Goal: Contribute content

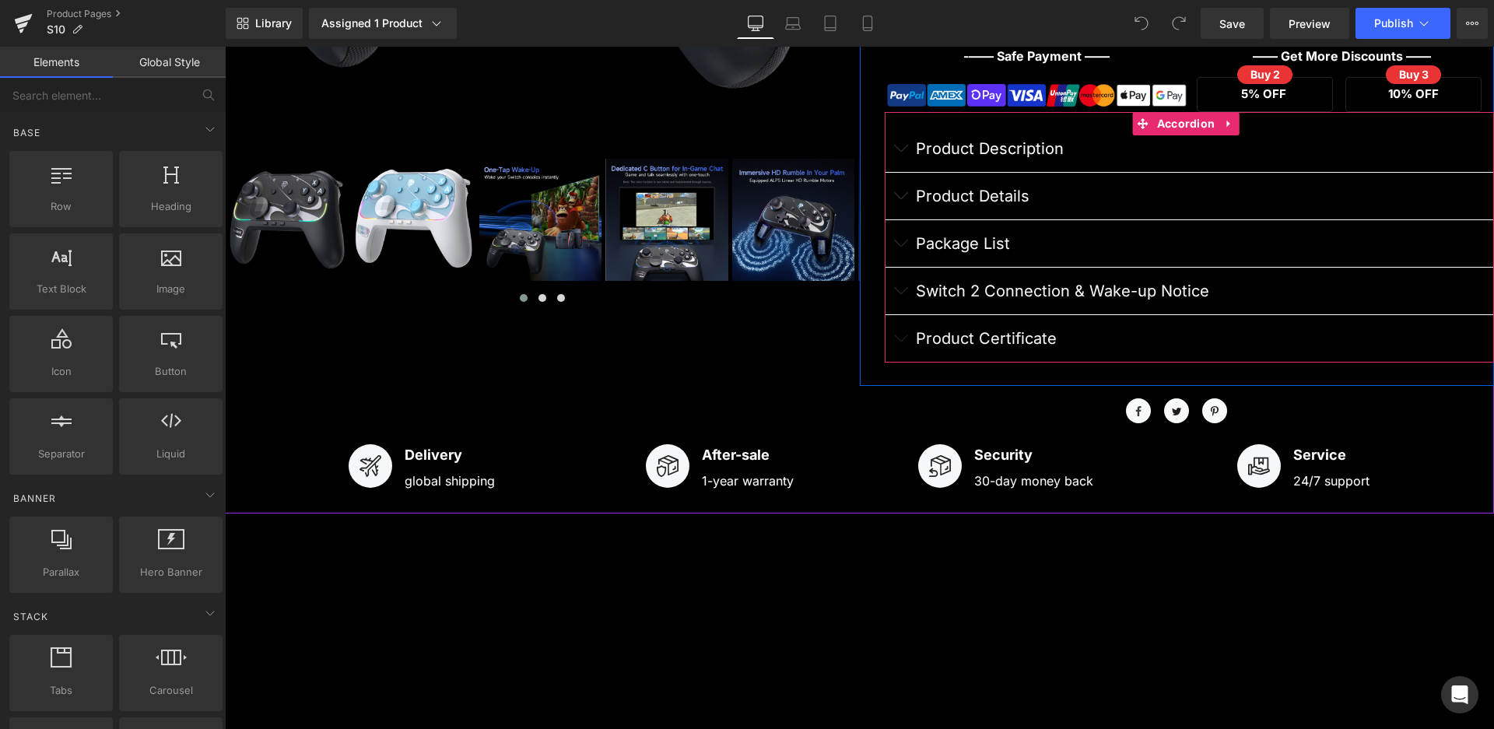
click at [899, 342] on button "button" at bounding box center [900, 338] width 31 height 47
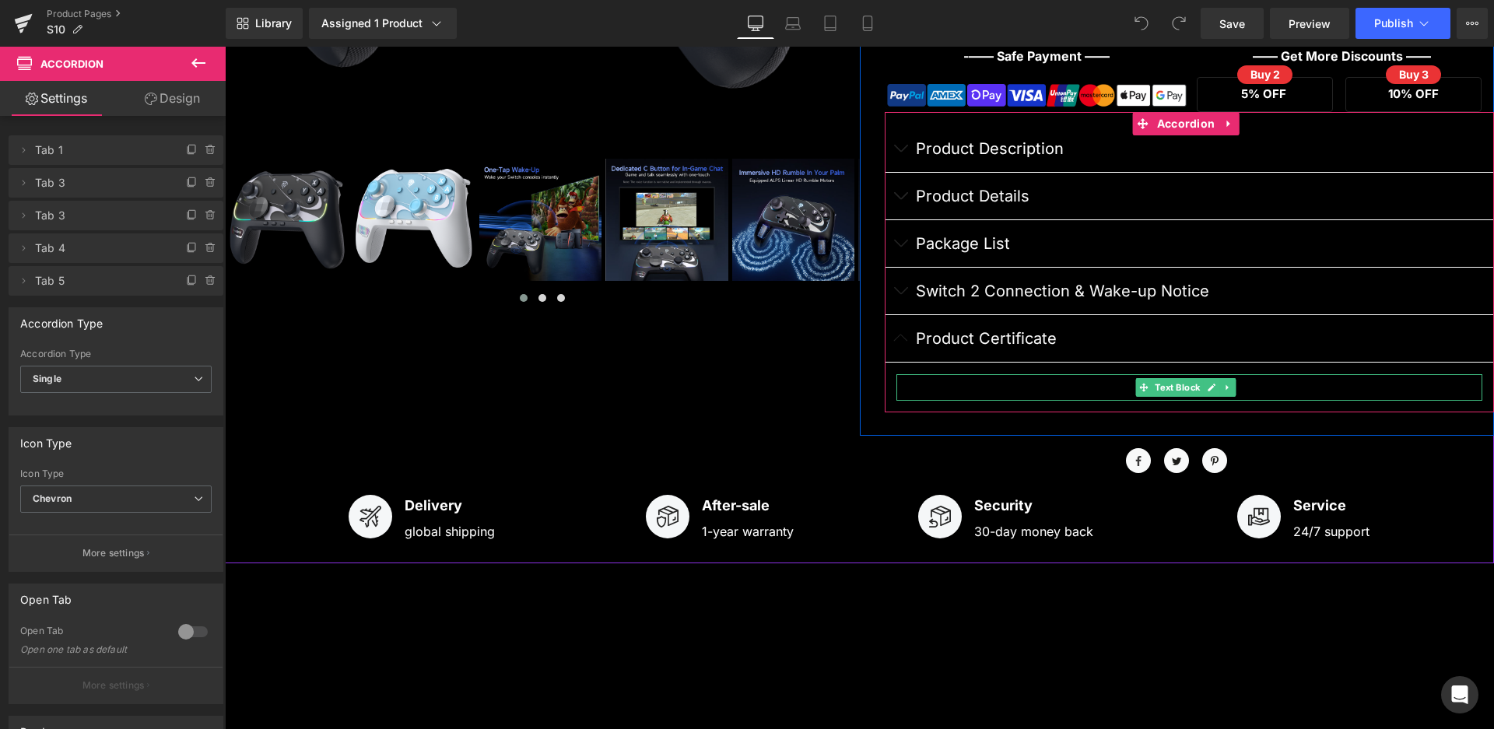
click at [938, 382] on div at bounding box center [1189, 387] width 587 height 27
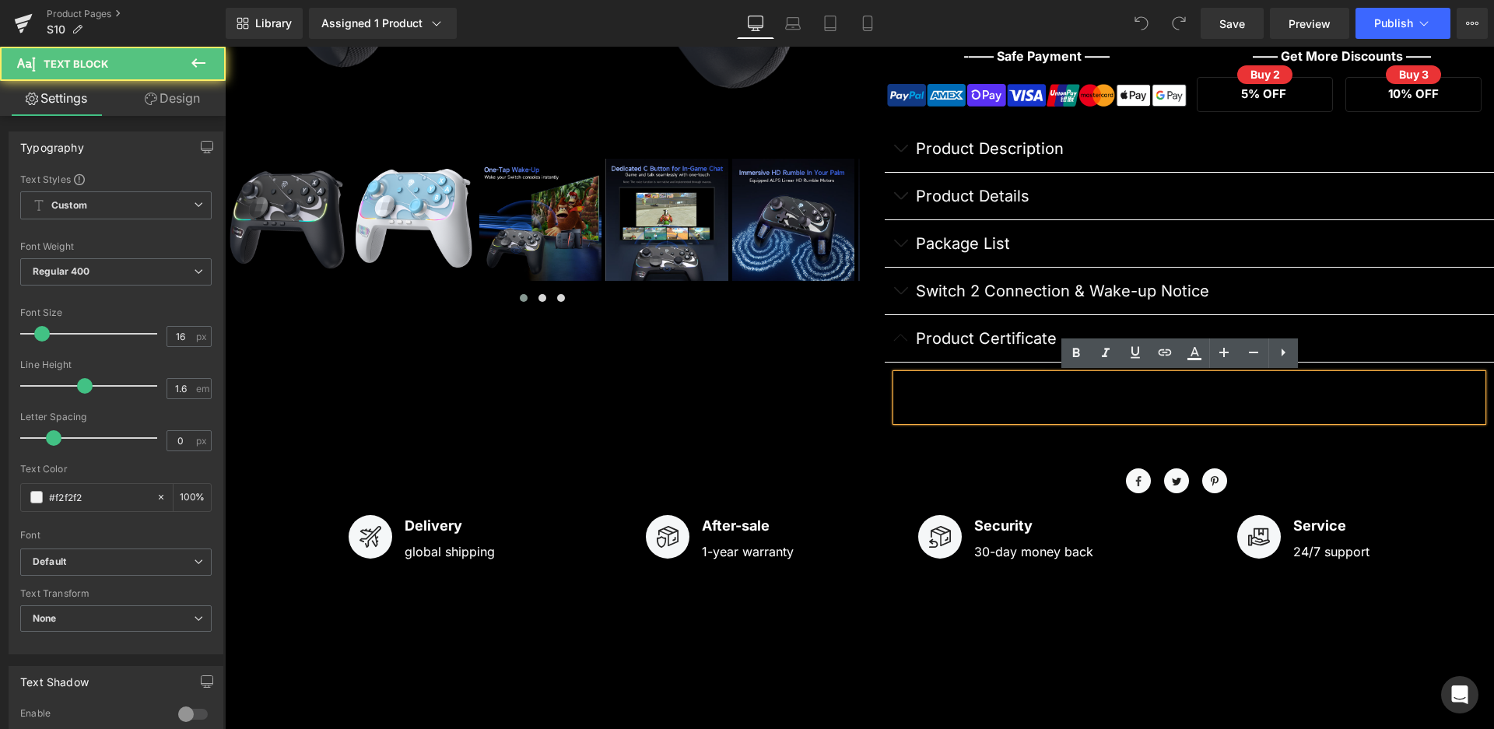
click at [938, 396] on div at bounding box center [1189, 397] width 587 height 47
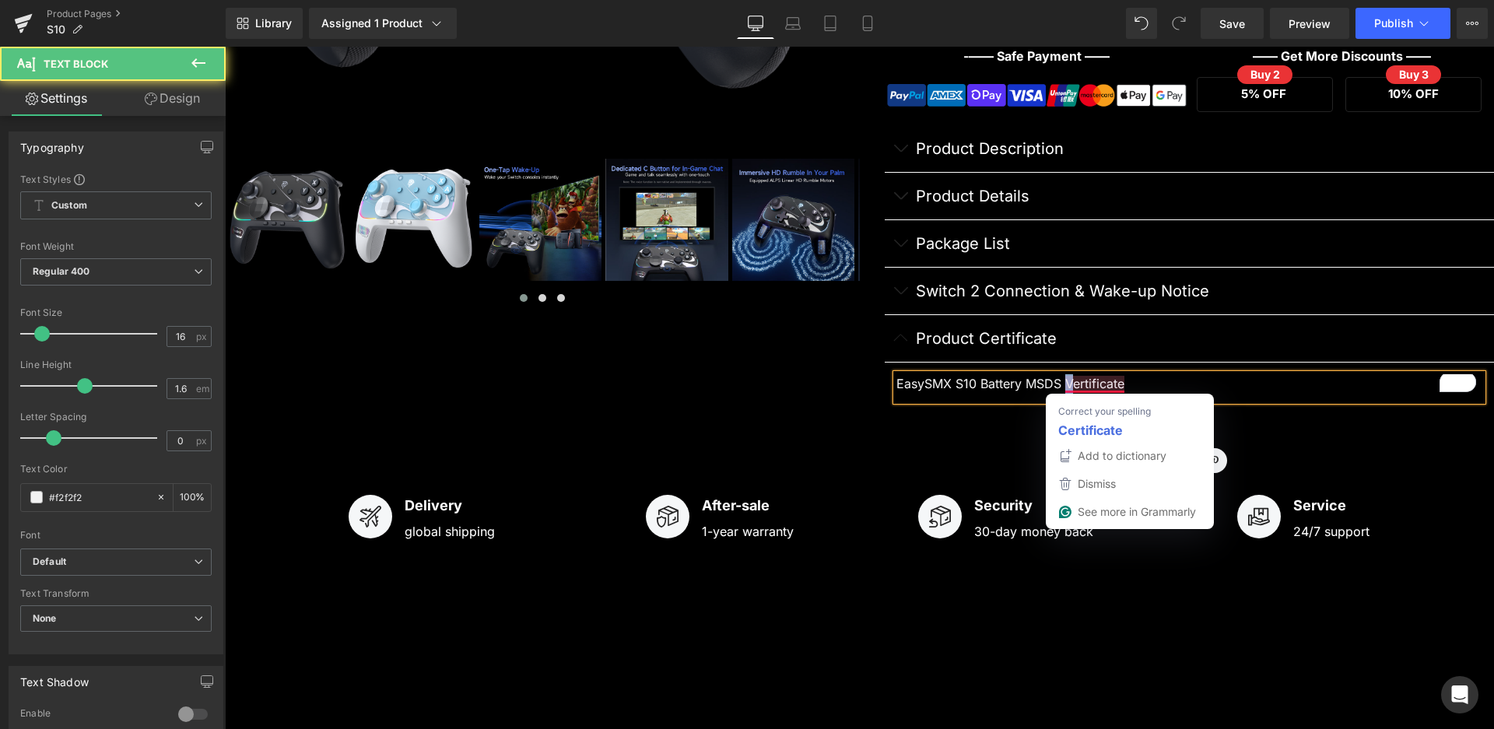
click at [1064, 385] on div "EasySMX S10 Battery MSDS Vertificate" at bounding box center [1189, 387] width 587 height 27
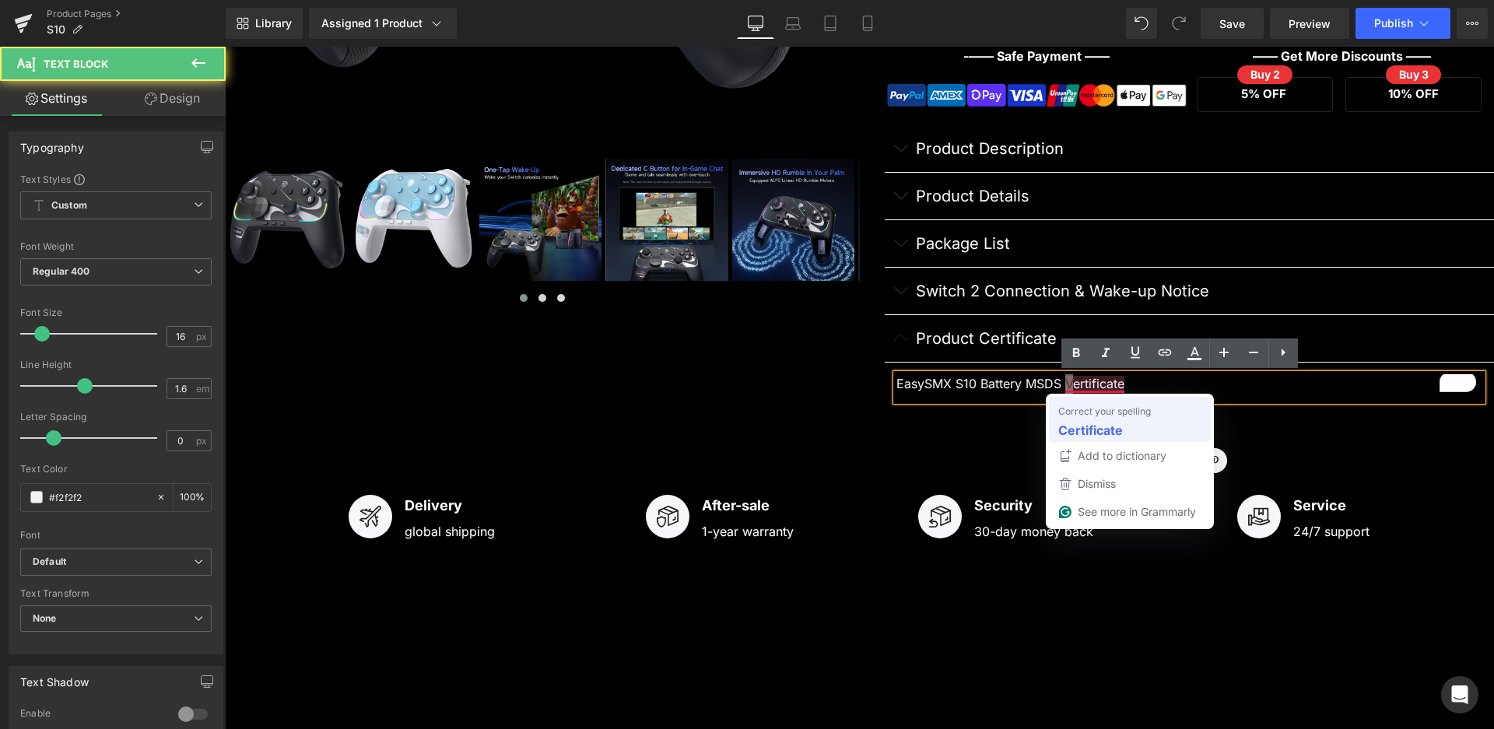
click at [1079, 426] on strong "Certificate" at bounding box center [1090, 429] width 65 height 19
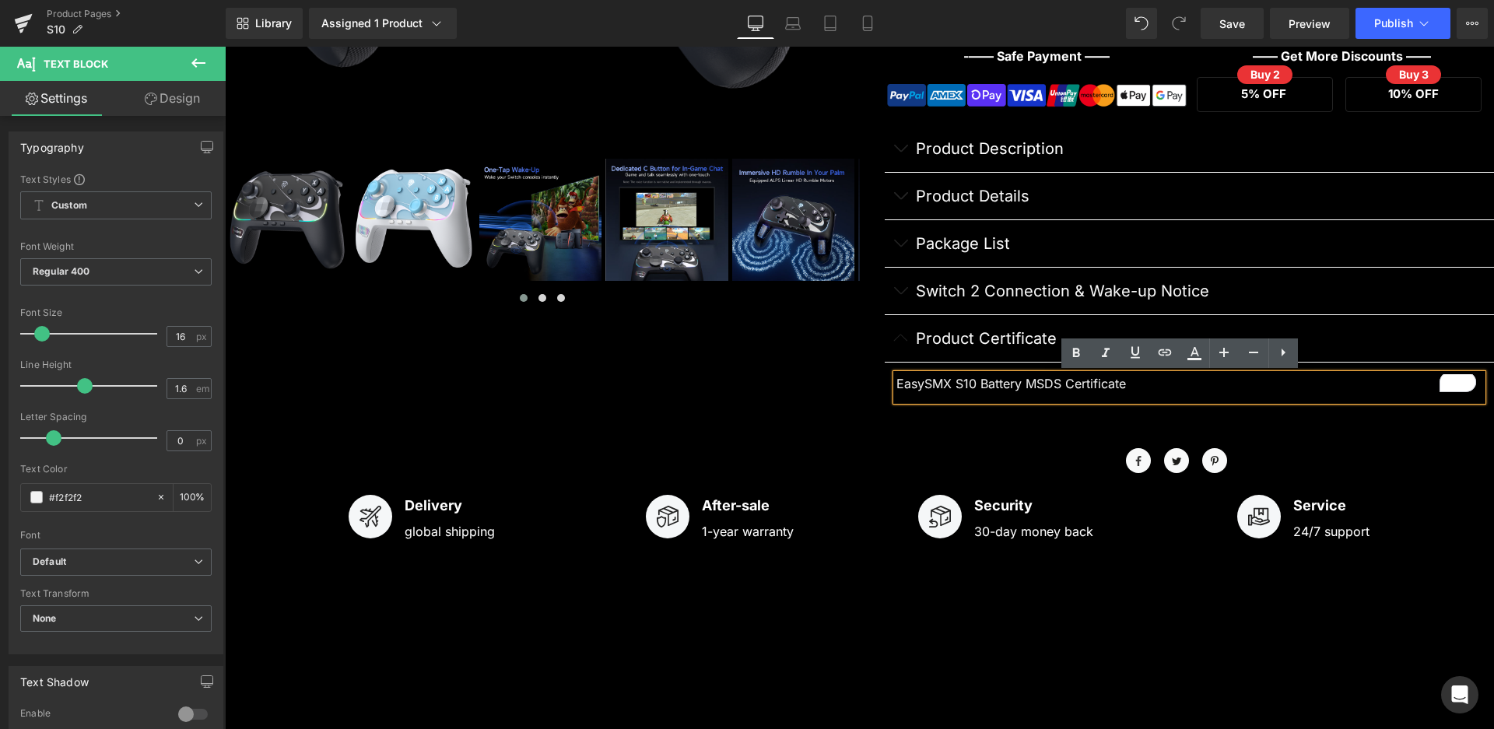
click at [1142, 392] on div "EasySMX S10 Battery MSDS Certificate" at bounding box center [1189, 387] width 587 height 27
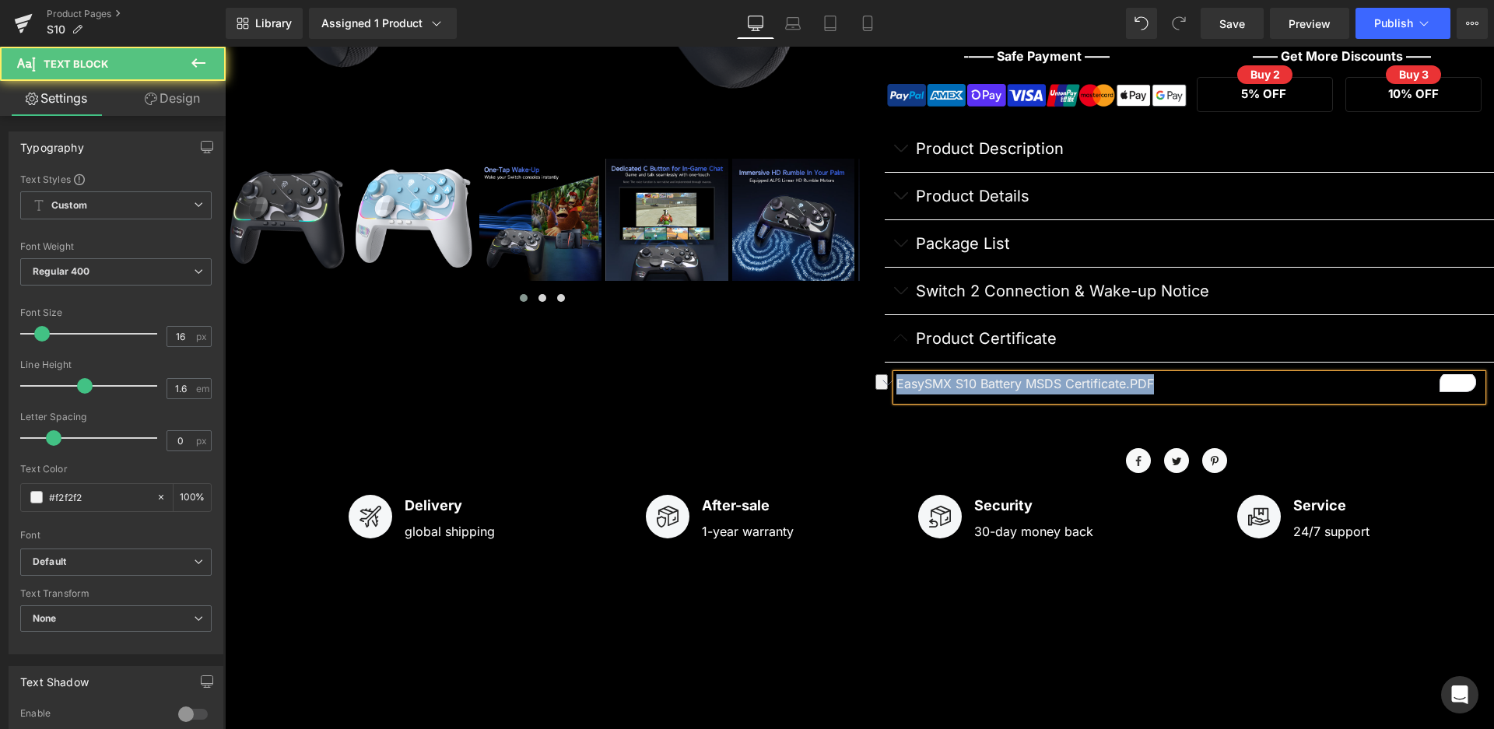
drag, startPoint x: 1162, startPoint y: 384, endPoint x: 837, endPoint y: 366, distance: 324.9
click at [837, 366] on div "‹ ›" at bounding box center [859, 30] width 1269 height 899
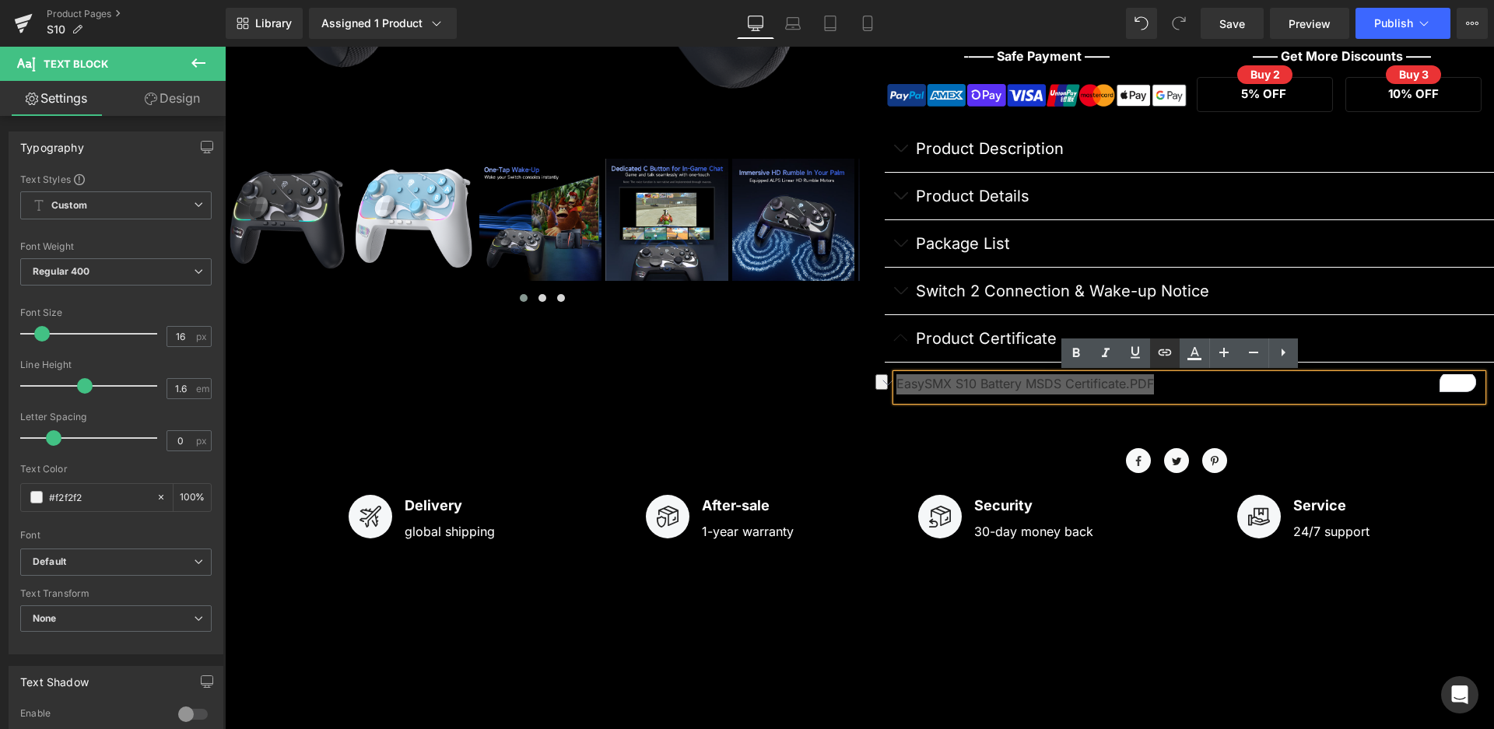
click at [1164, 349] on icon at bounding box center [1164, 352] width 19 height 19
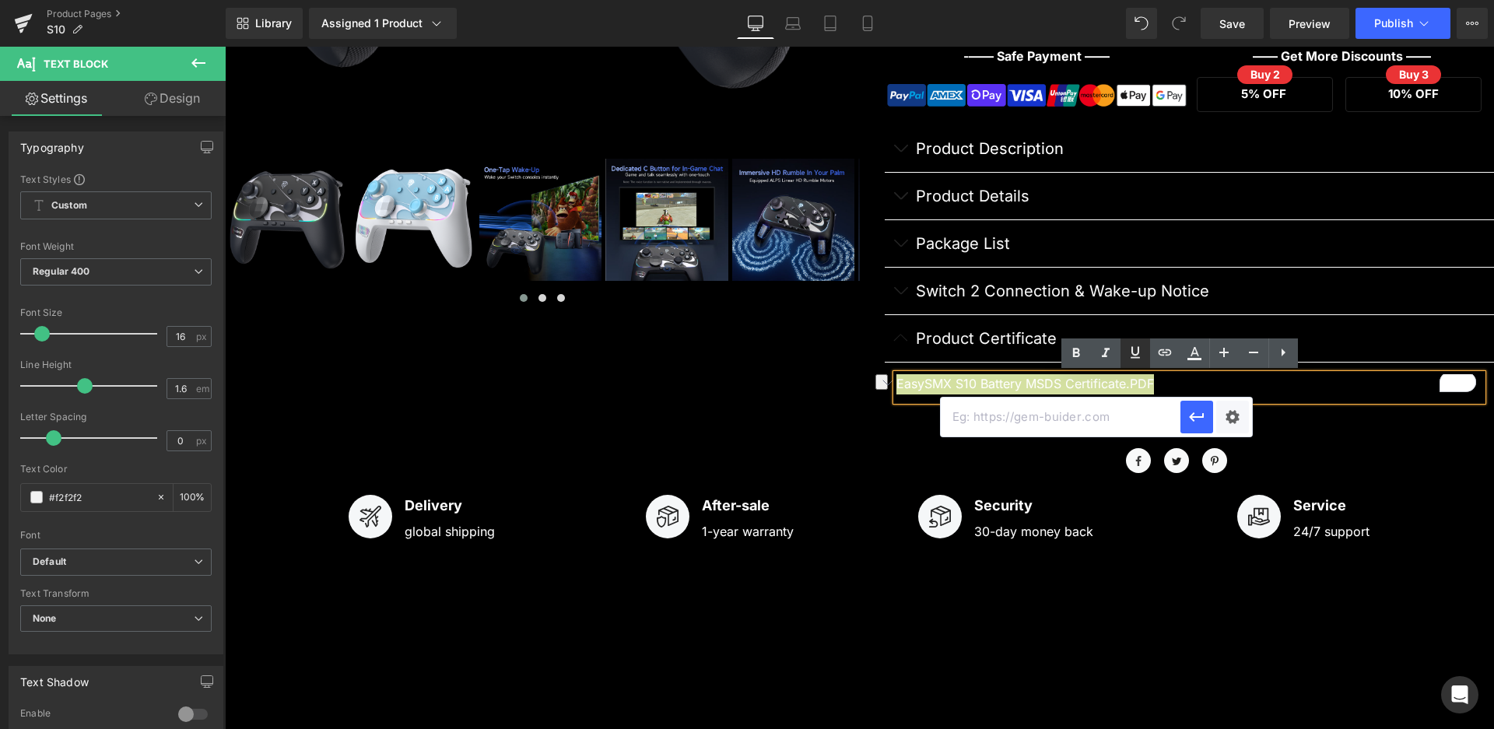
click at [1130, 354] on icon at bounding box center [1135, 352] width 19 height 19
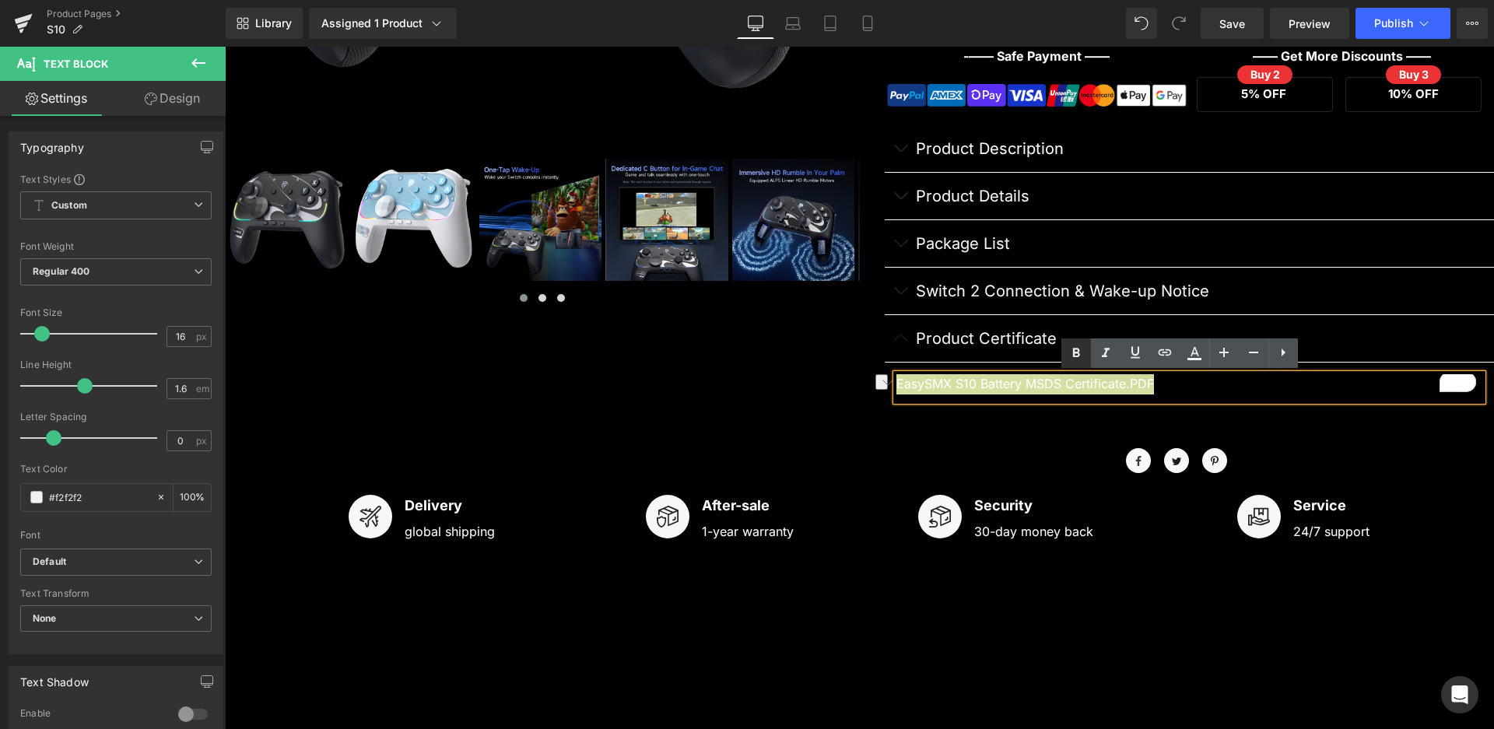
click at [1078, 349] on icon at bounding box center [1075, 352] width 7 height 9
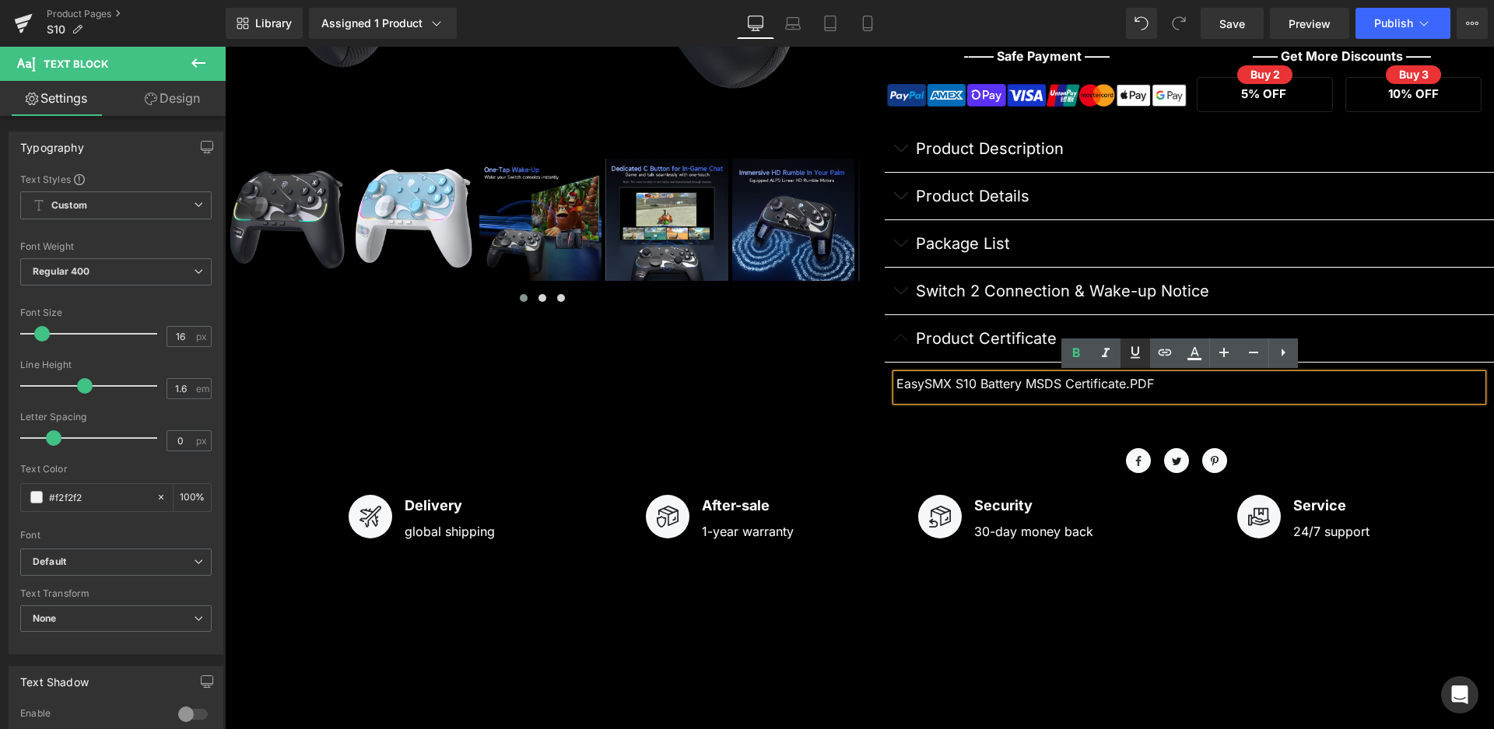
click at [1135, 352] on icon at bounding box center [1135, 352] width 19 height 19
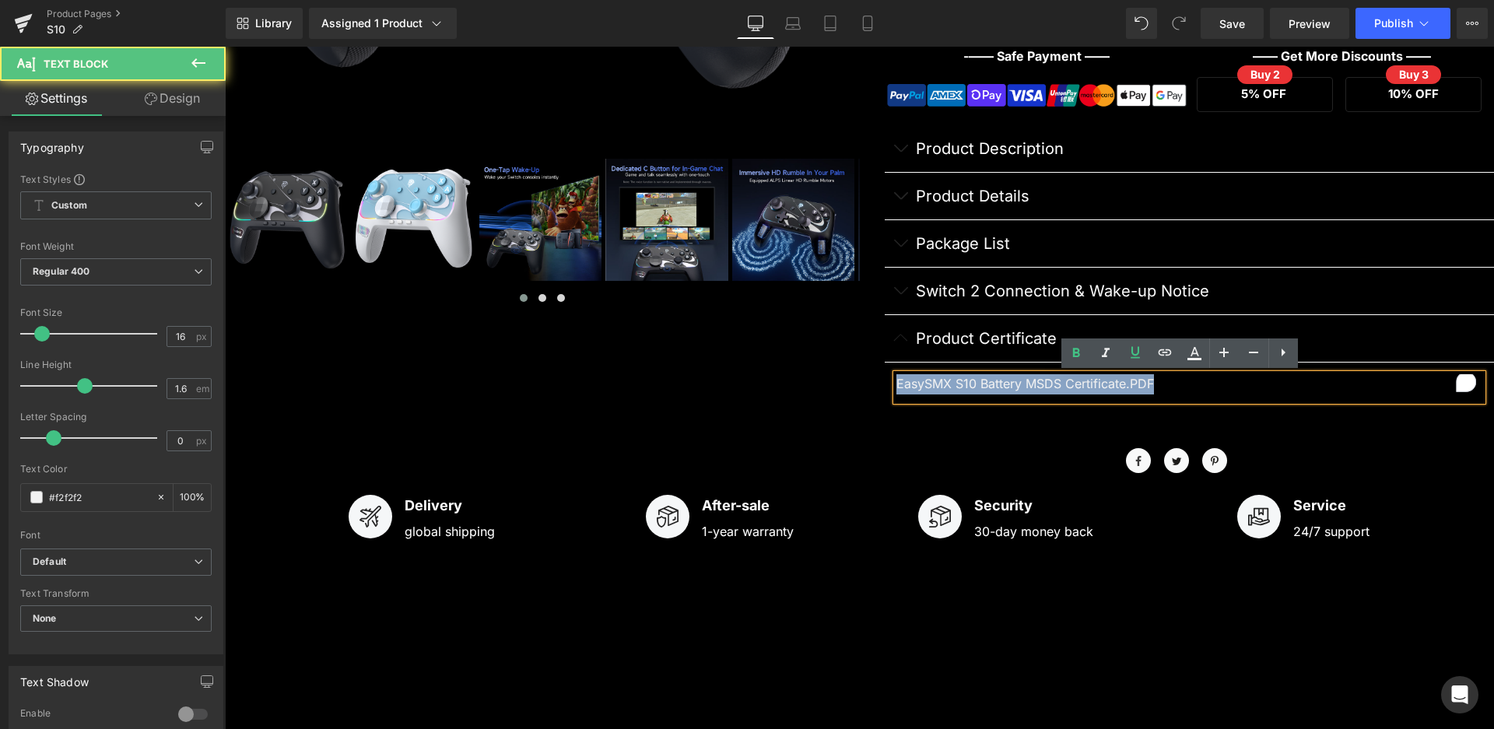
drag, startPoint x: 1107, startPoint y: 382, endPoint x: 892, endPoint y: 374, distance: 215.7
click at [885, 373] on article "EasySMX S10 Battery MSDS Certificate.PDF Text Block" at bounding box center [1190, 388] width 610 height 51
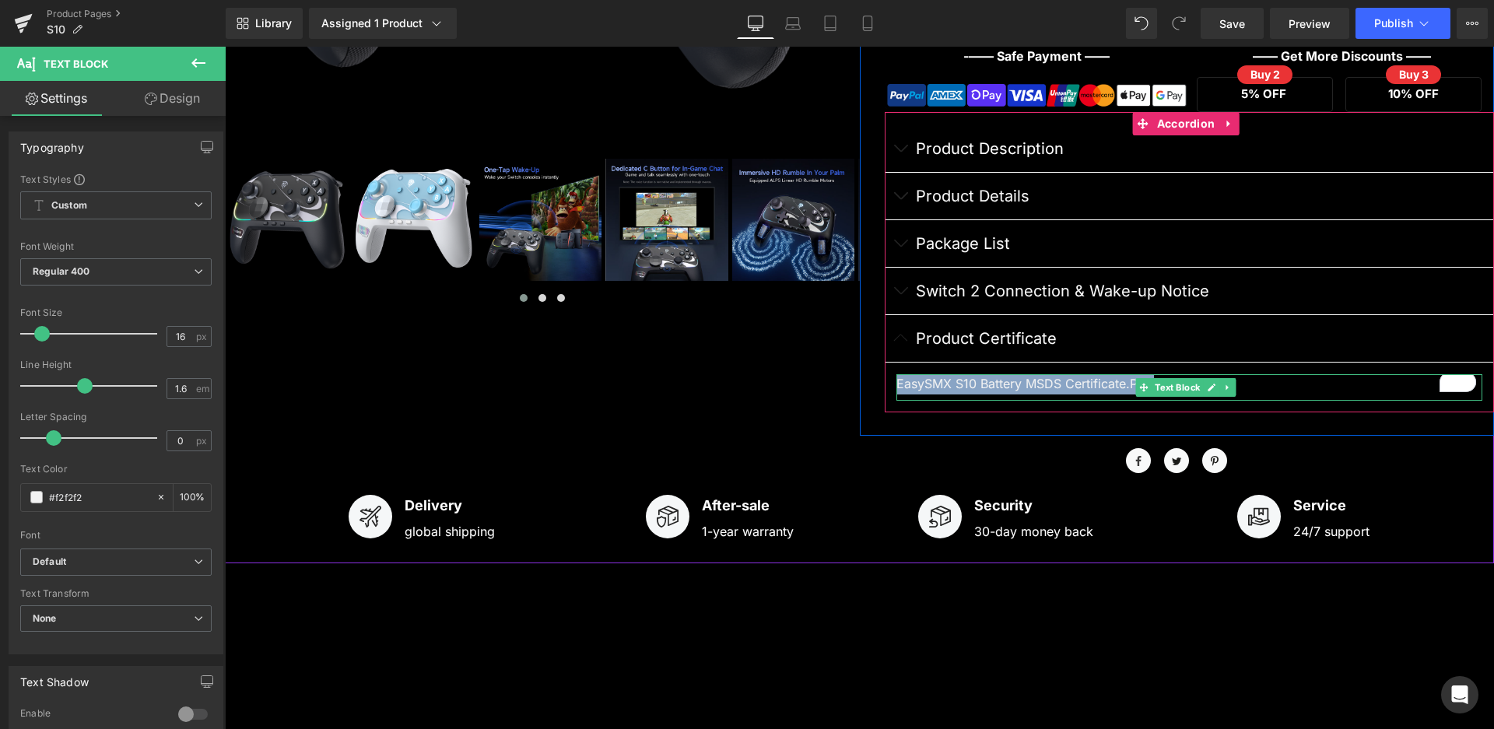
click at [1091, 377] on div at bounding box center [1189, 376] width 587 height 4
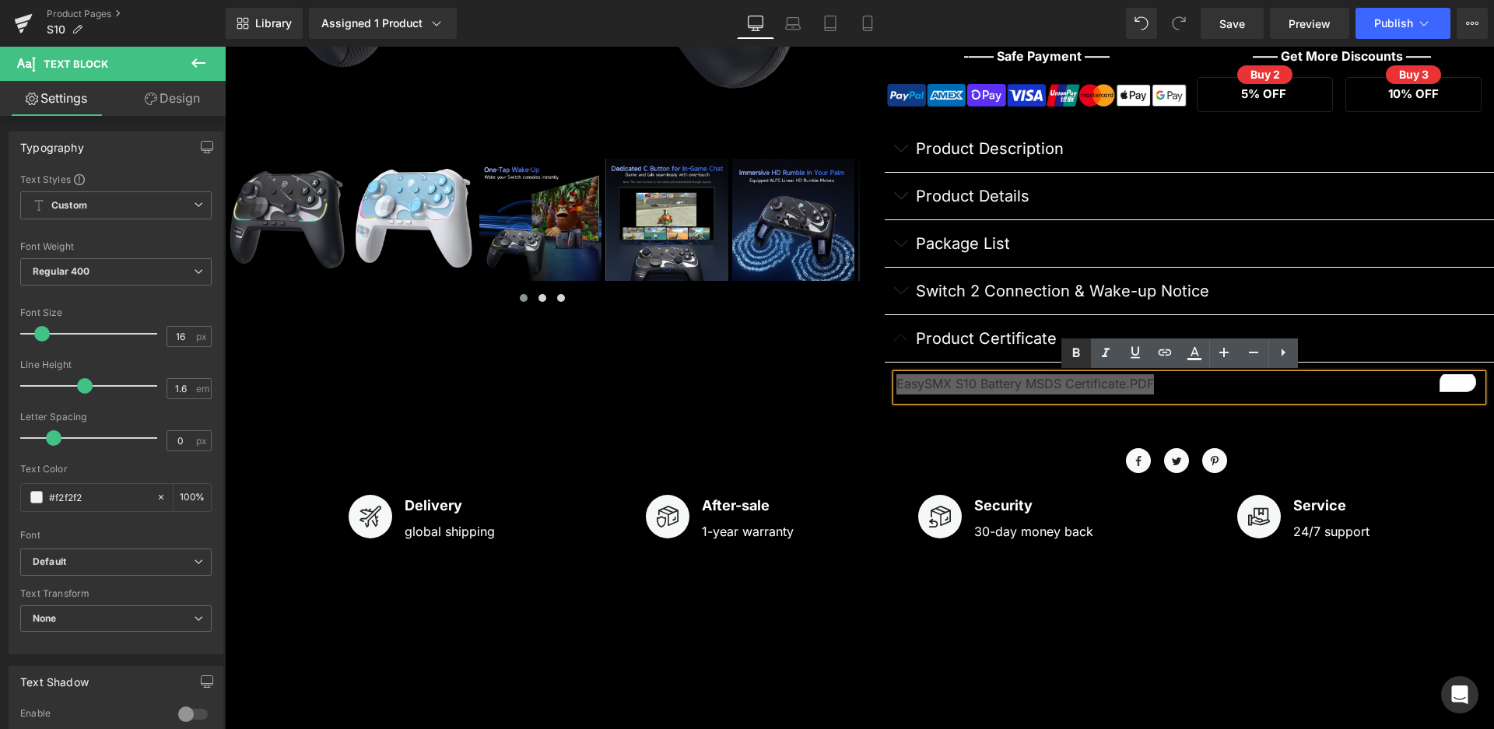
click at [1081, 353] on icon at bounding box center [1076, 353] width 19 height 19
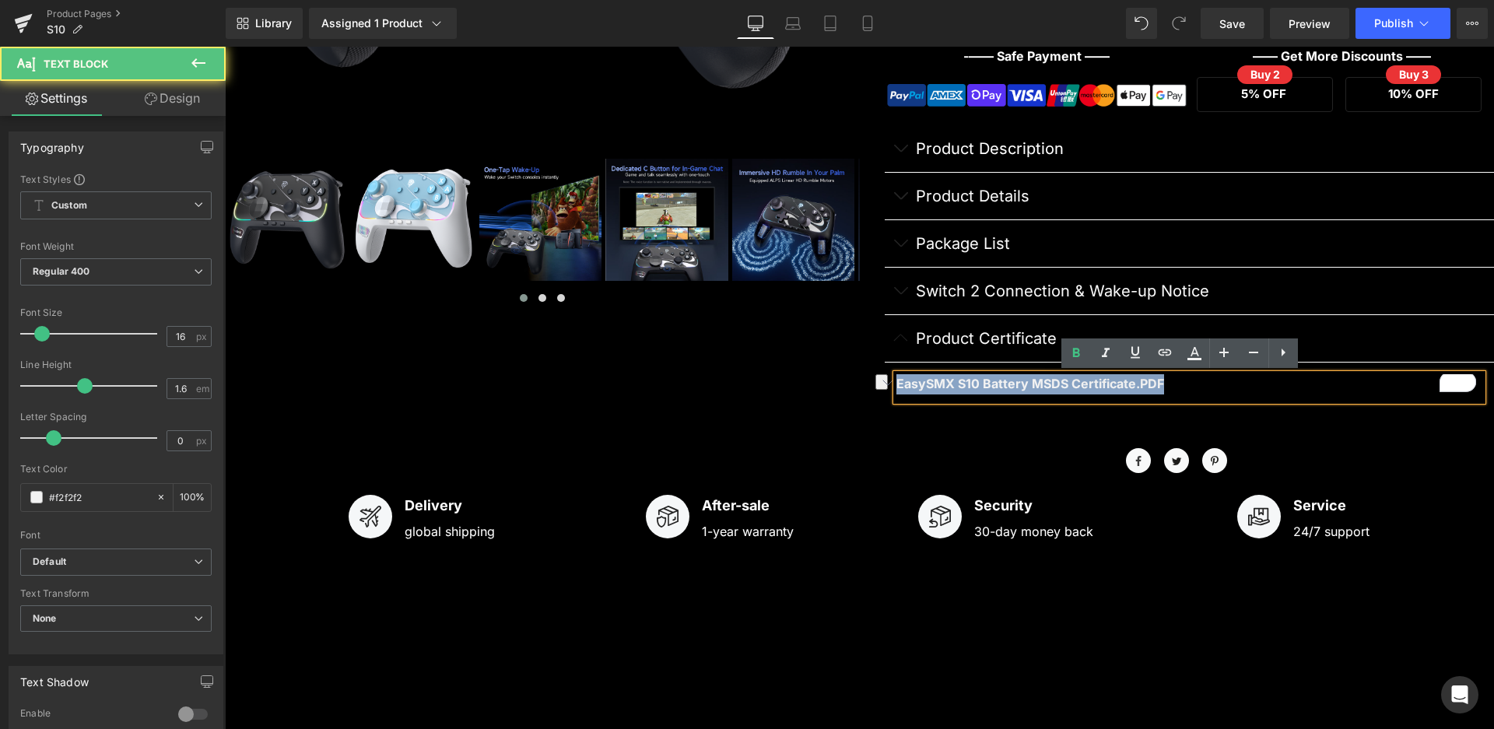
drag, startPoint x: 1168, startPoint y: 383, endPoint x: 890, endPoint y: 365, distance: 278.3
click at [890, 365] on article "EasySMX S10 Battery MSDS Certificate.PDF Text Block" at bounding box center [1190, 388] width 610 height 51
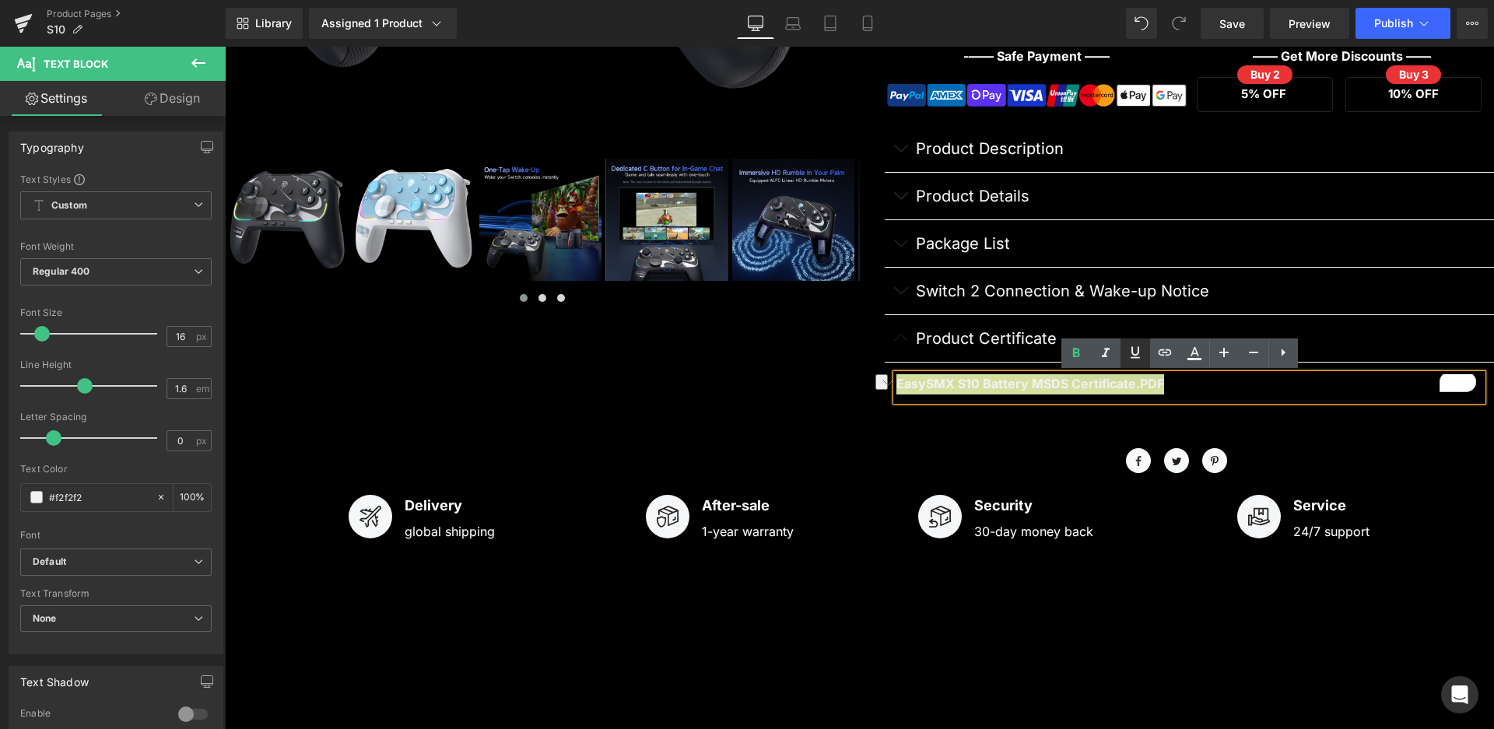
click at [1136, 354] on icon at bounding box center [1134, 352] width 9 height 12
click at [1164, 354] on icon at bounding box center [1164, 352] width 19 height 19
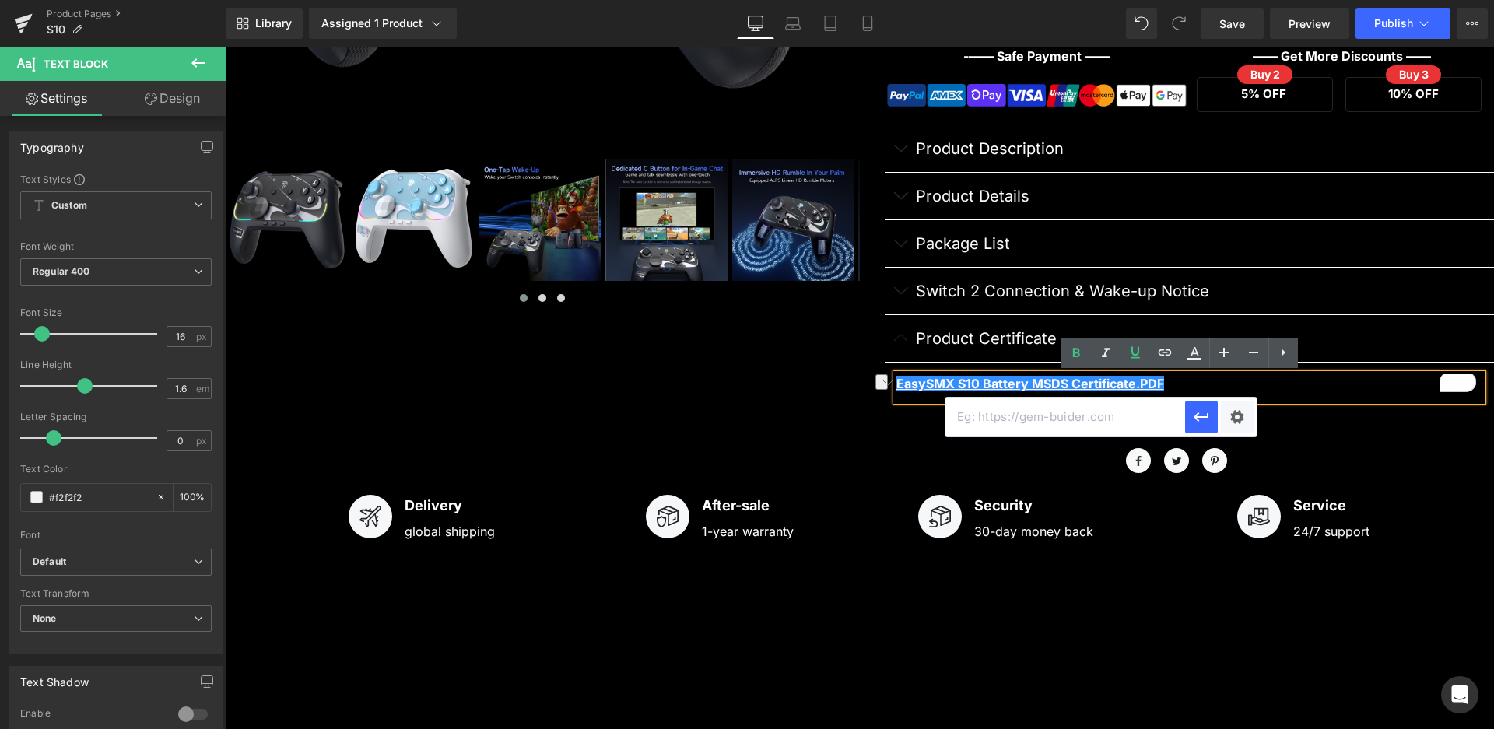
click at [1096, 419] on input "text" at bounding box center [1065, 417] width 240 height 39
paste input "[URL][DOMAIN_NAME]"
type input "[URL][DOMAIN_NAME]"
click at [1207, 413] on icon "button" at bounding box center [1200, 416] width 15 height 9
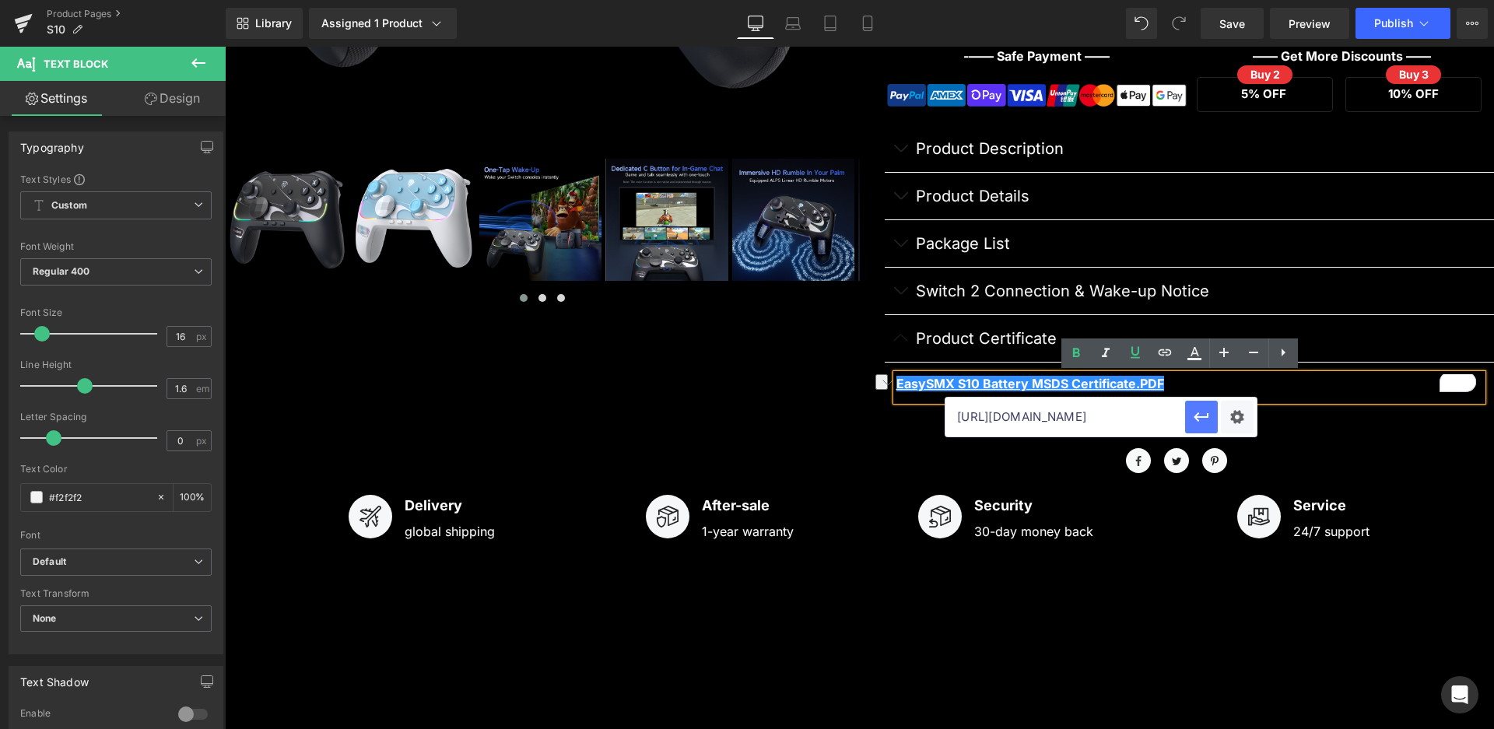
scroll to position [0, 0]
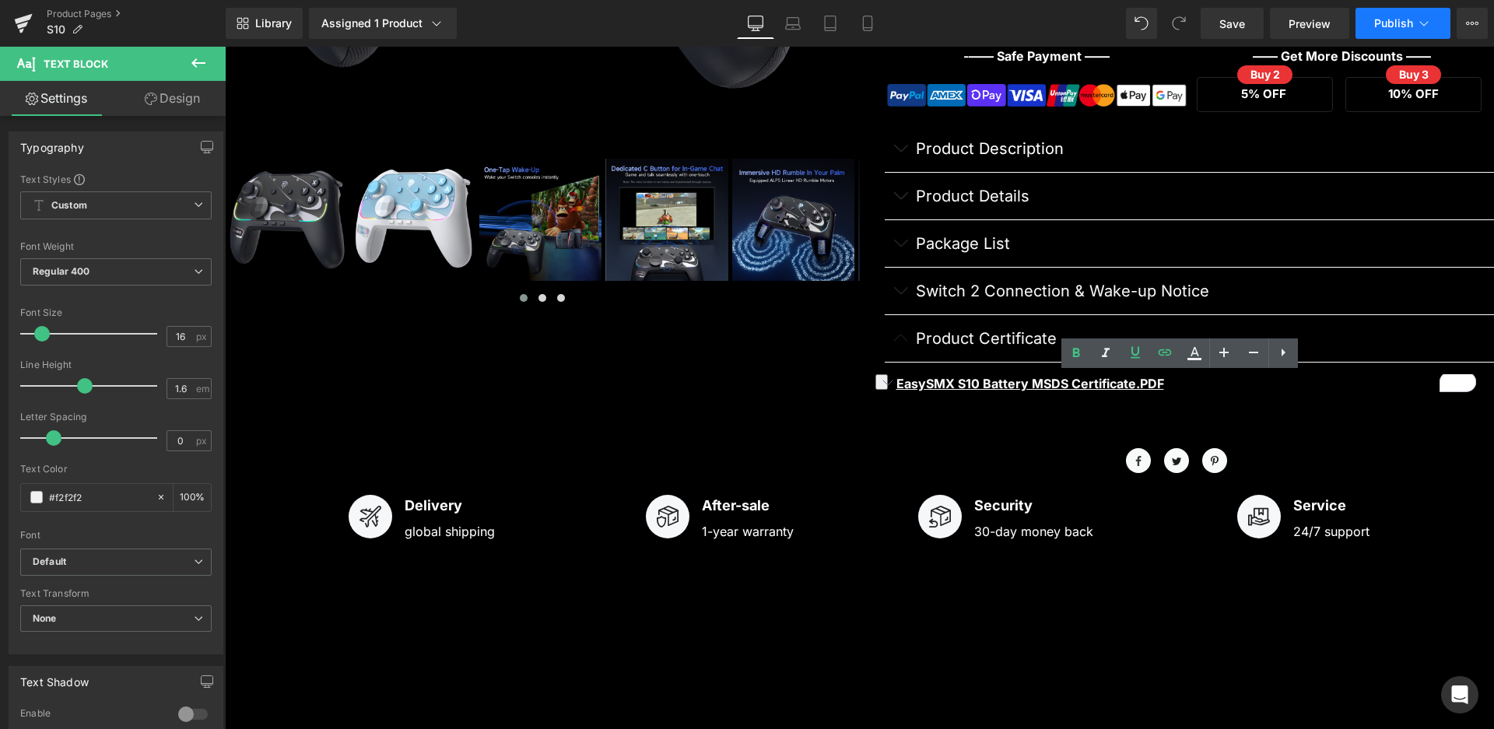
click at [1409, 28] on span "Publish" at bounding box center [1393, 23] width 39 height 12
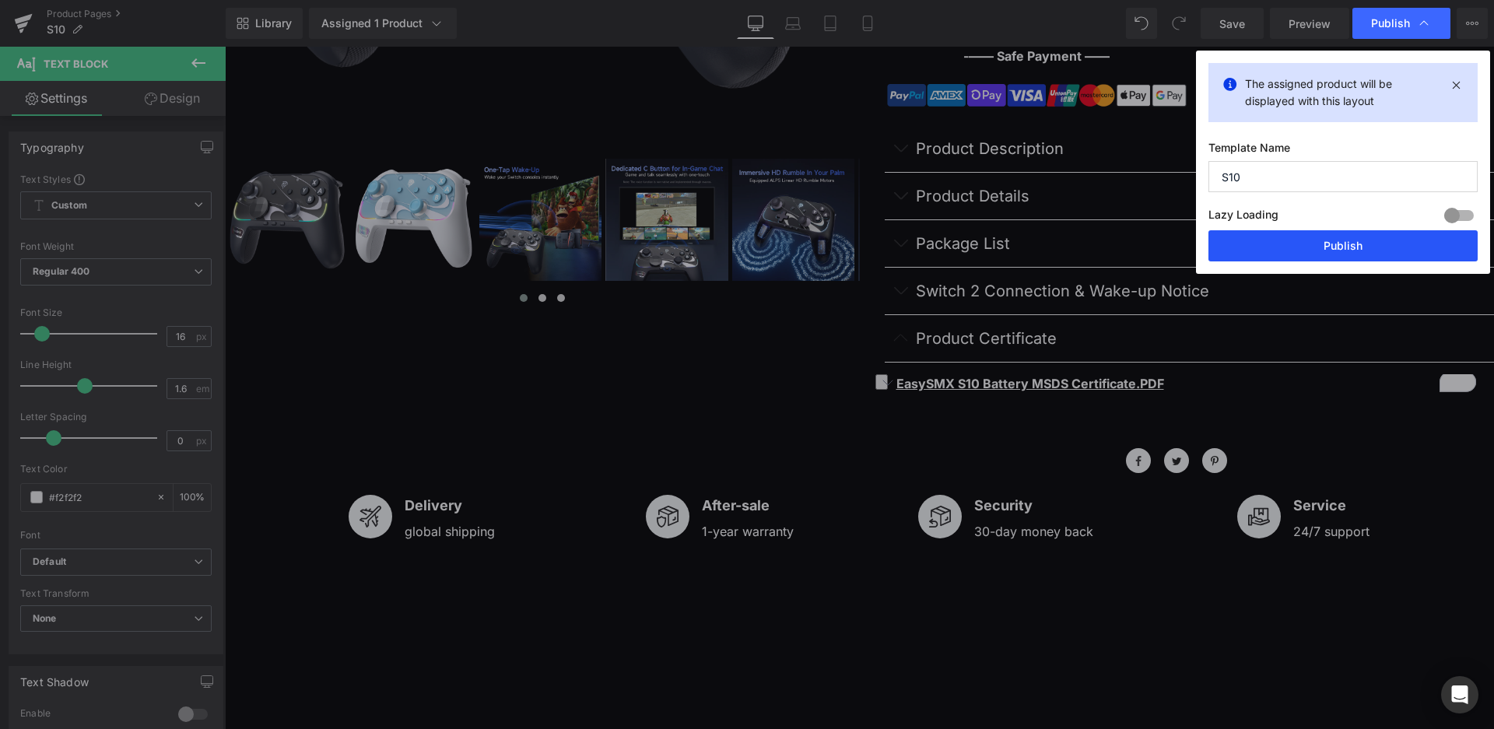
click at [1356, 241] on button "Publish" at bounding box center [1342, 245] width 269 height 31
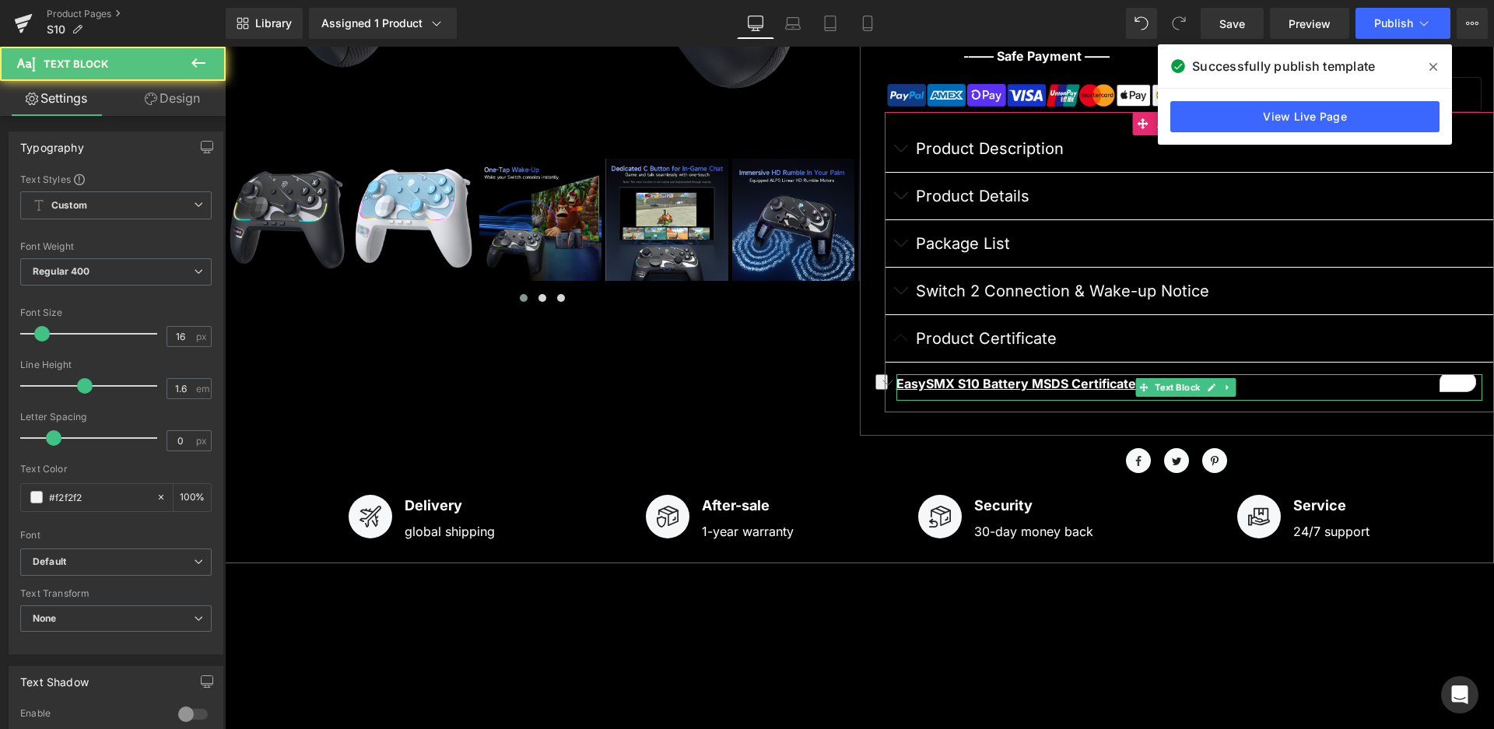
click at [1246, 391] on div "EasySMX S10 Battery MSDS Certificate.PDF" at bounding box center [1189, 387] width 587 height 27
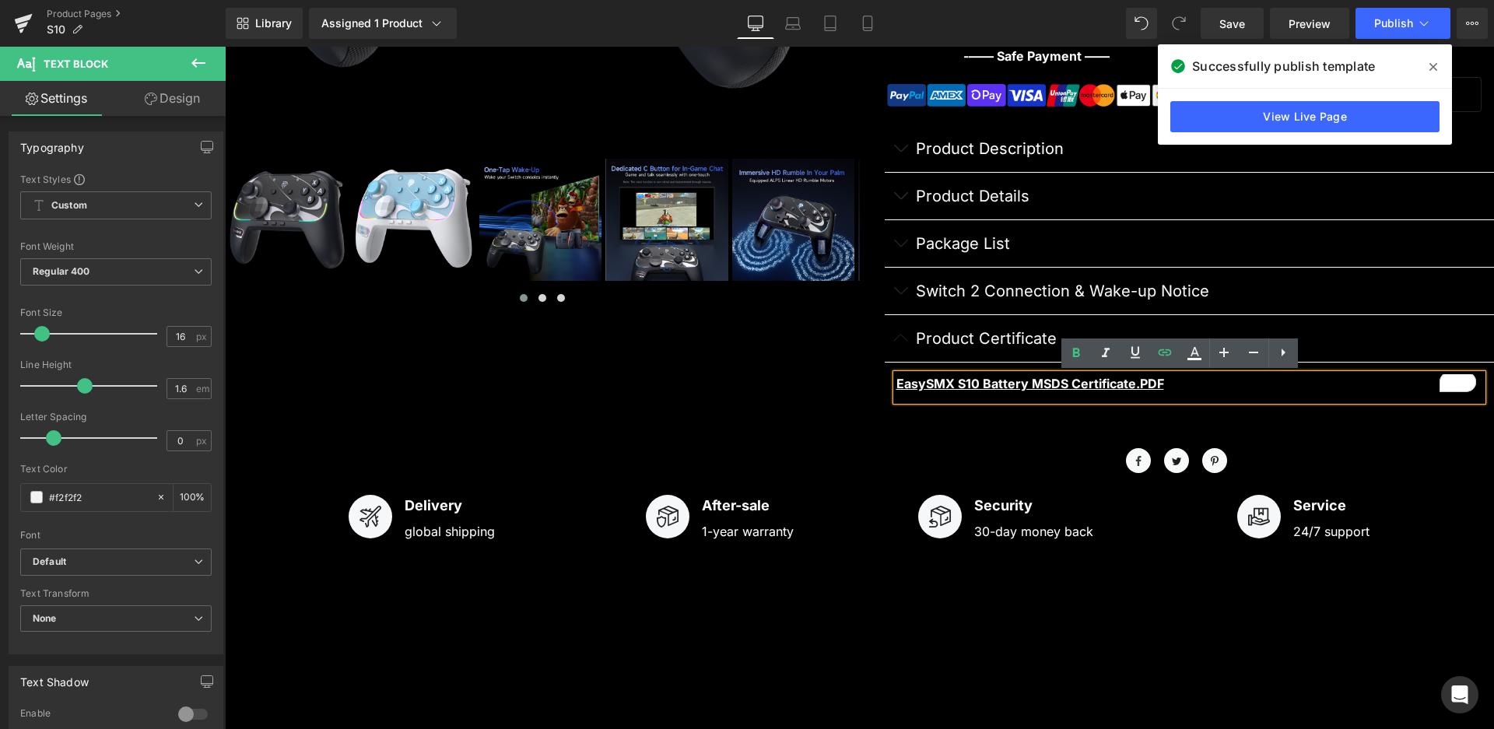
click at [773, 355] on div "‹ ›" at bounding box center [859, 30] width 1269 height 899
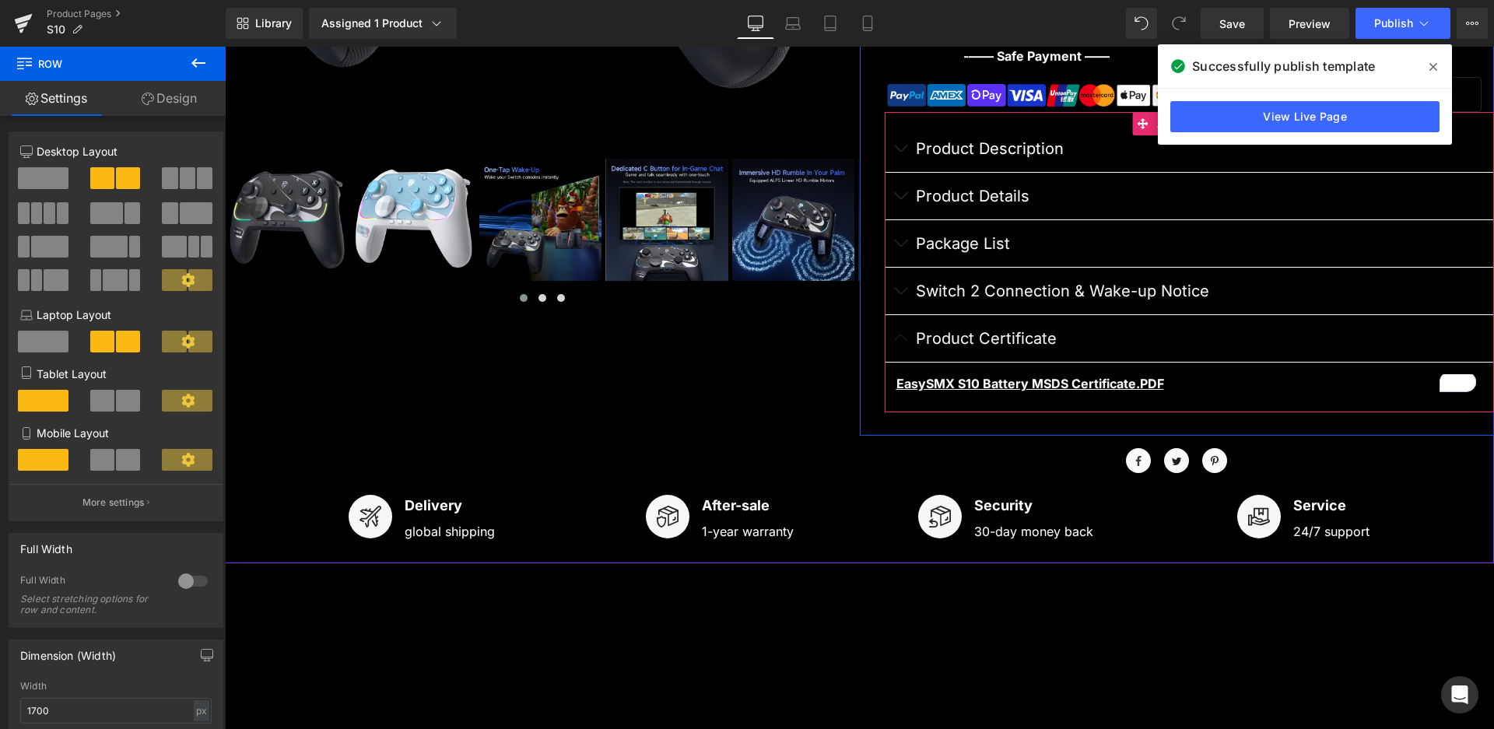
click at [896, 341] on button "button" at bounding box center [900, 338] width 31 height 47
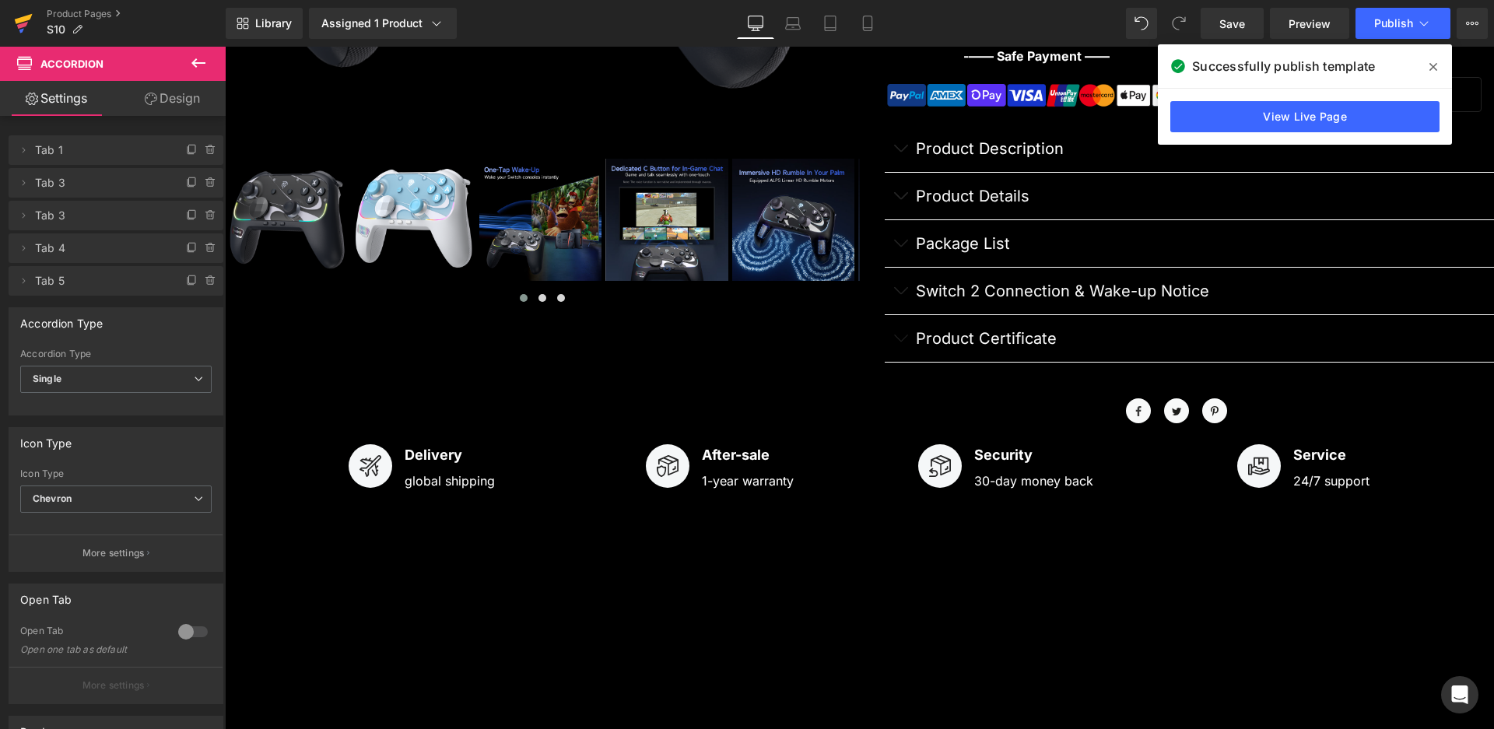
click at [15, 19] on icon at bounding box center [24, 19] width 18 height 10
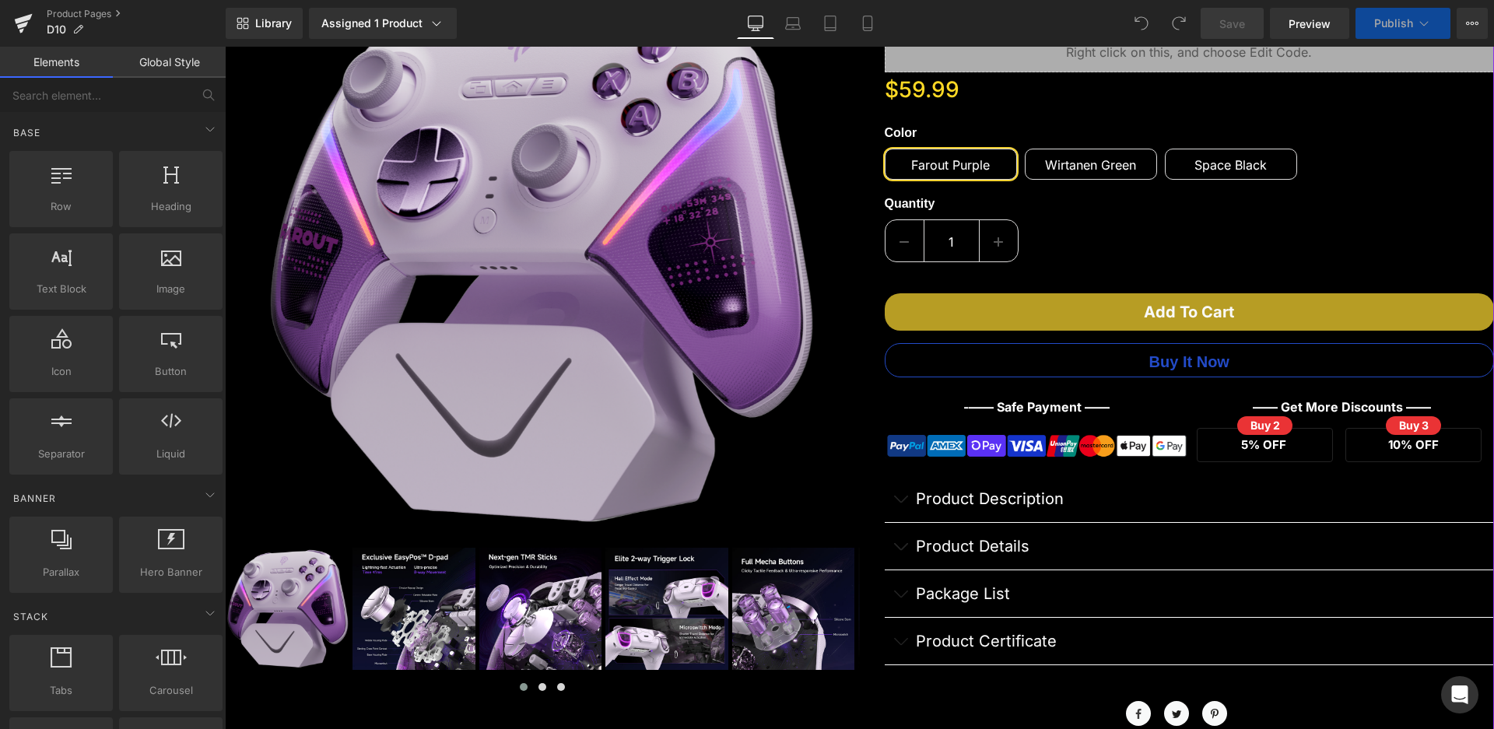
scroll to position [467, 0]
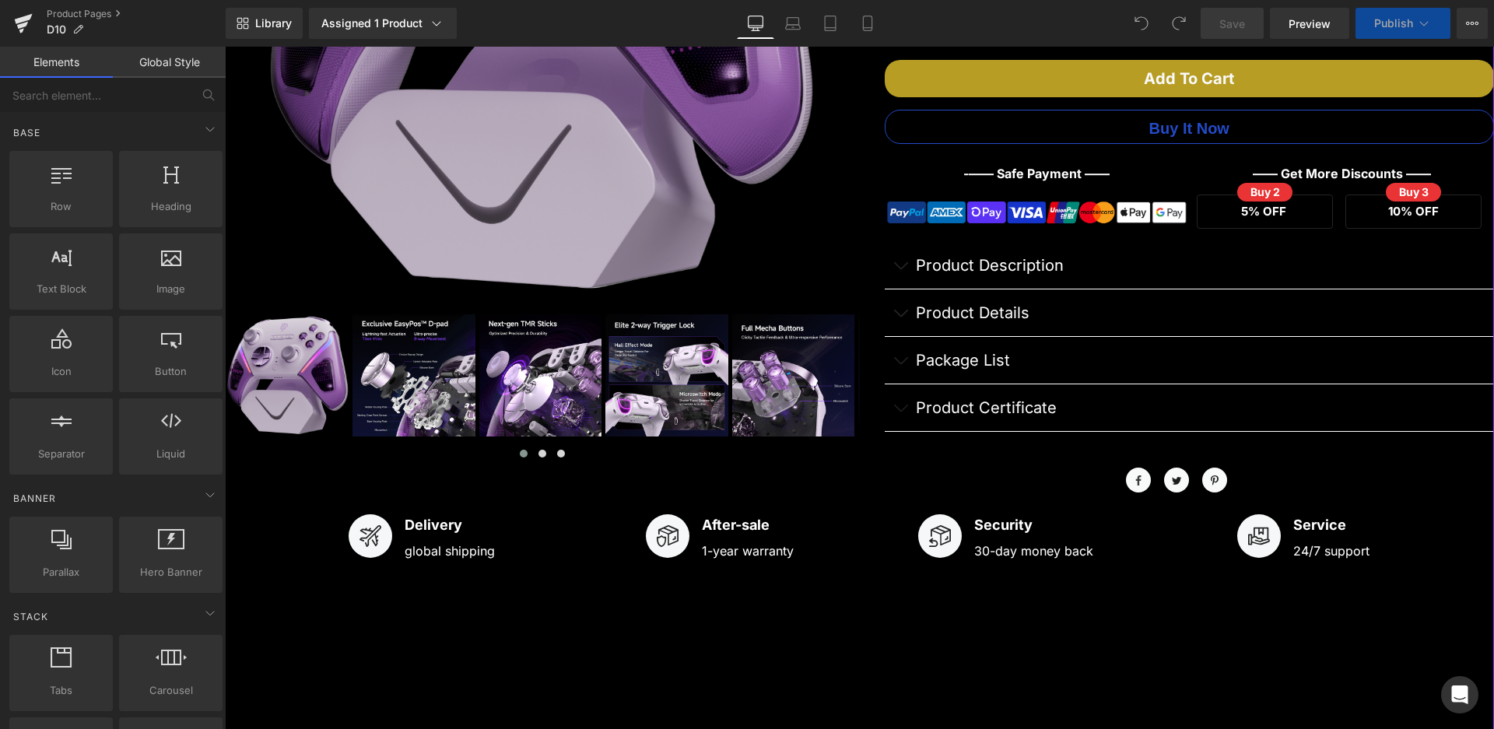
click at [900, 412] on span "button" at bounding box center [900, 412] width 0 height 0
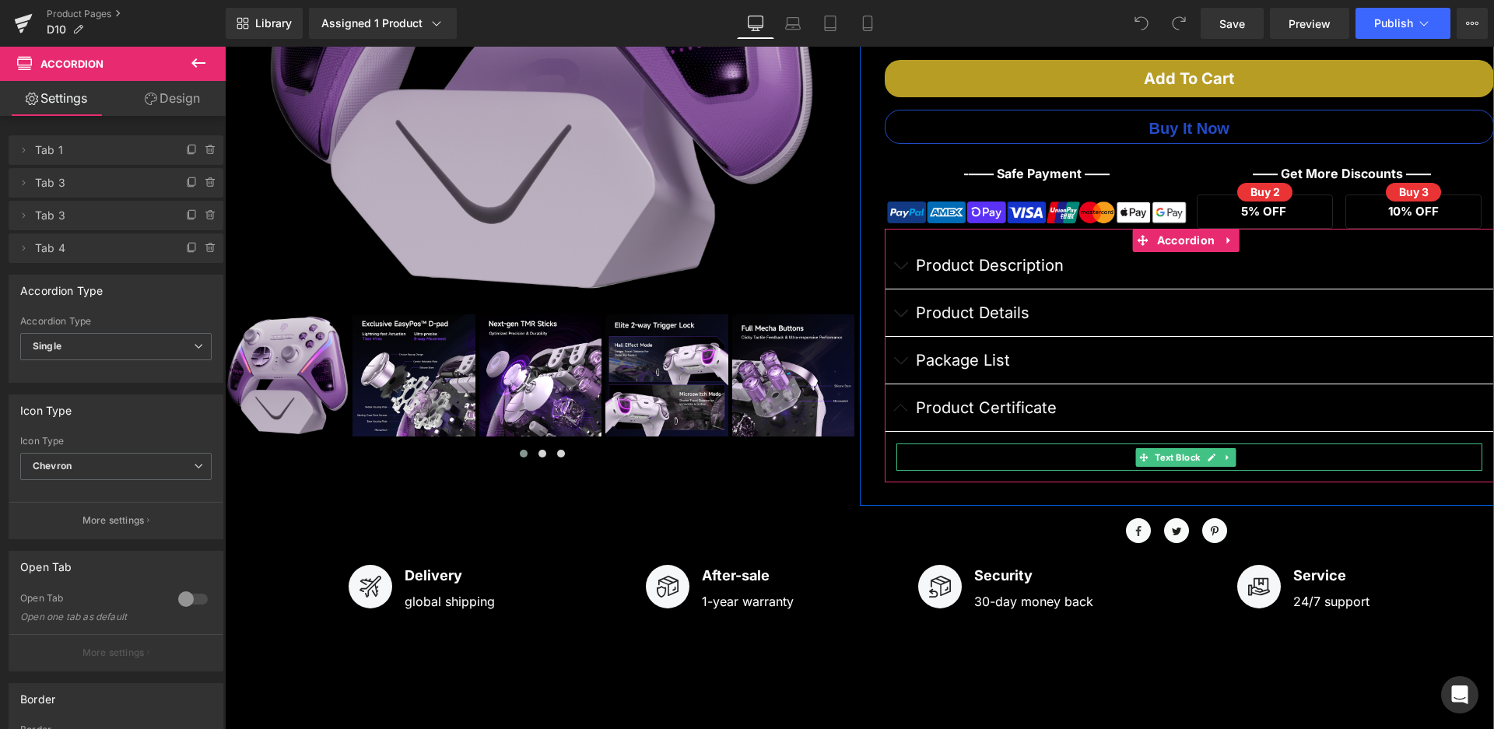
click at [959, 457] on div at bounding box center [1189, 456] width 587 height 27
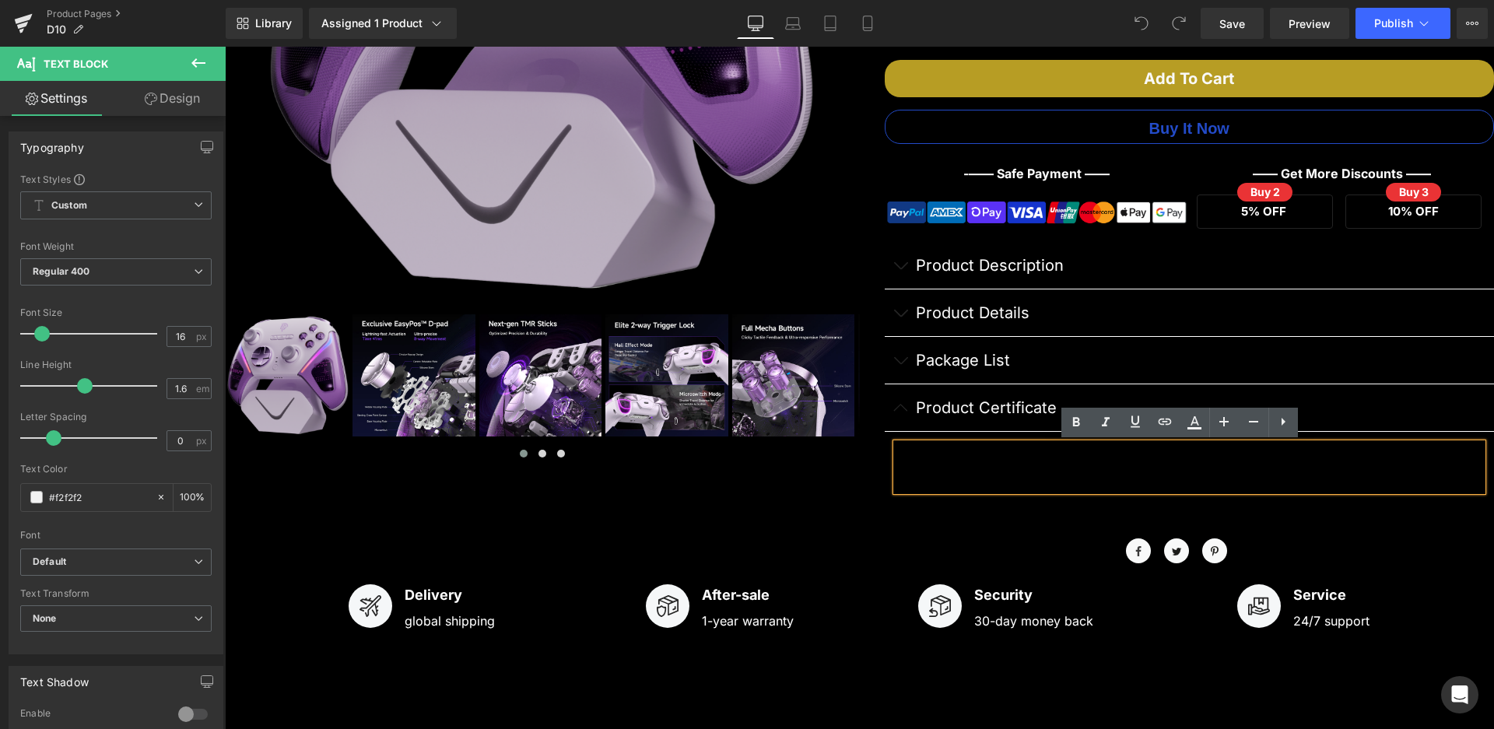
click at [942, 457] on div at bounding box center [1189, 466] width 587 height 47
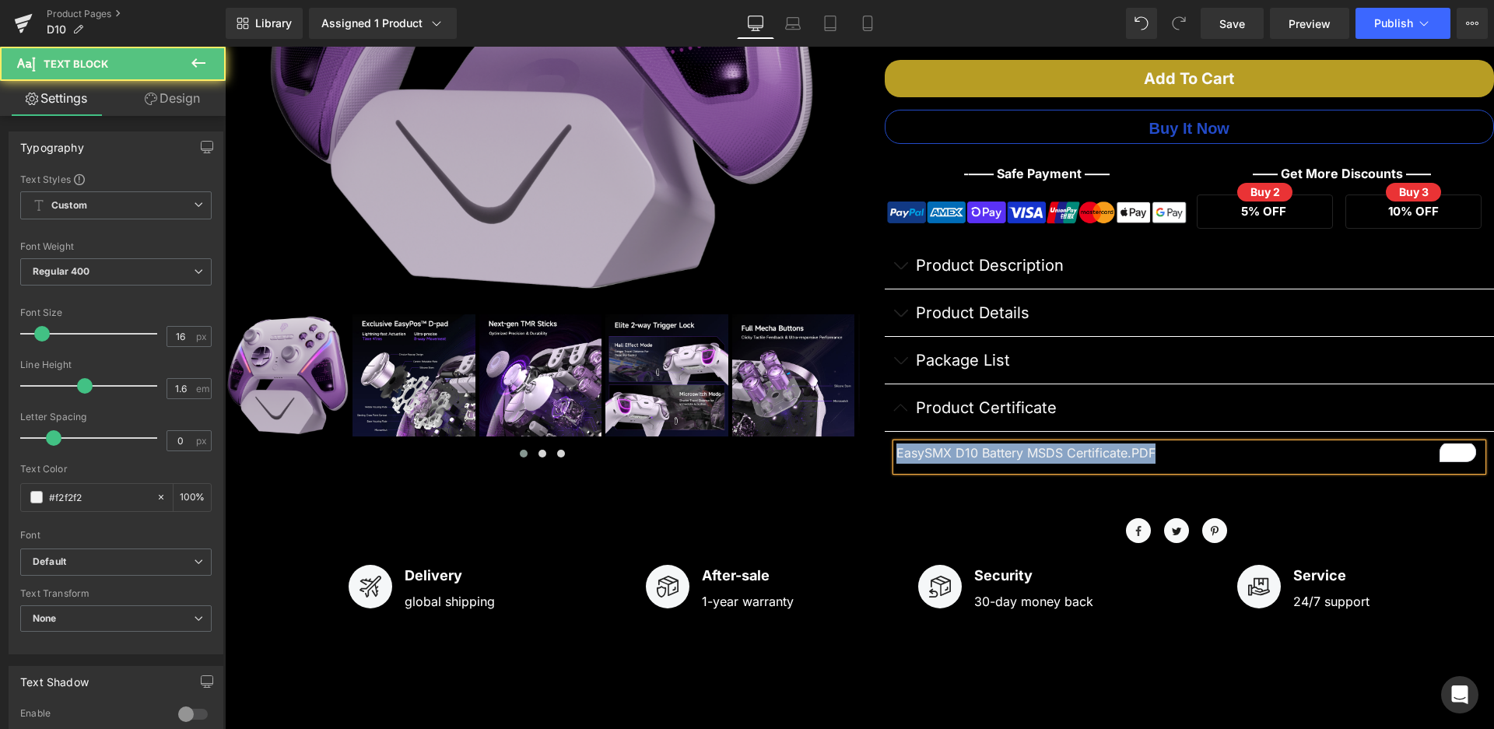
drag, startPoint x: 1151, startPoint y: 453, endPoint x: 861, endPoint y: 460, distance: 290.3
click at [861, 460] on div "EasySMX® D10 Multiplatform Gaming Controller with TMR sticks, Trigger Lock and …" at bounding box center [1177, 120] width 635 height 769
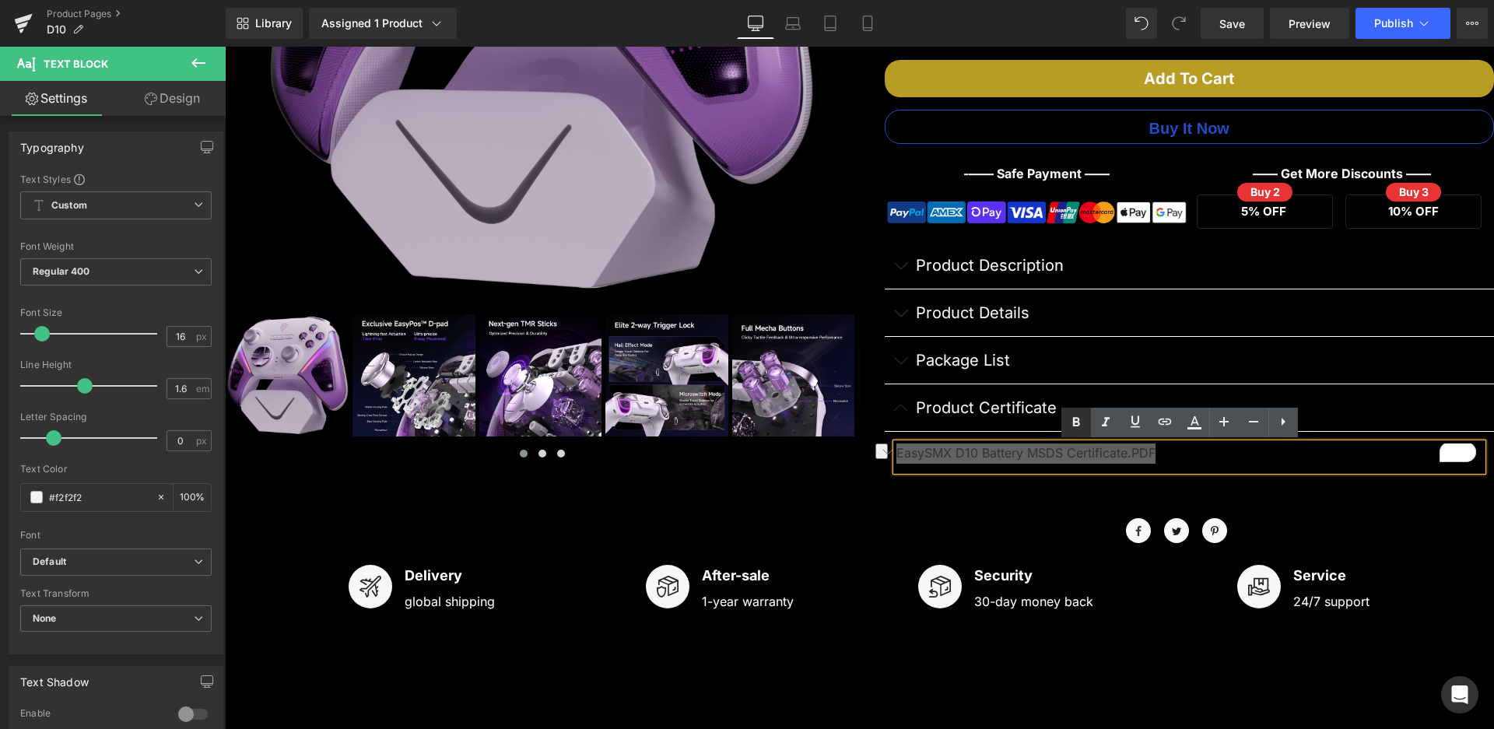
click at [1084, 418] on icon at bounding box center [1076, 422] width 19 height 19
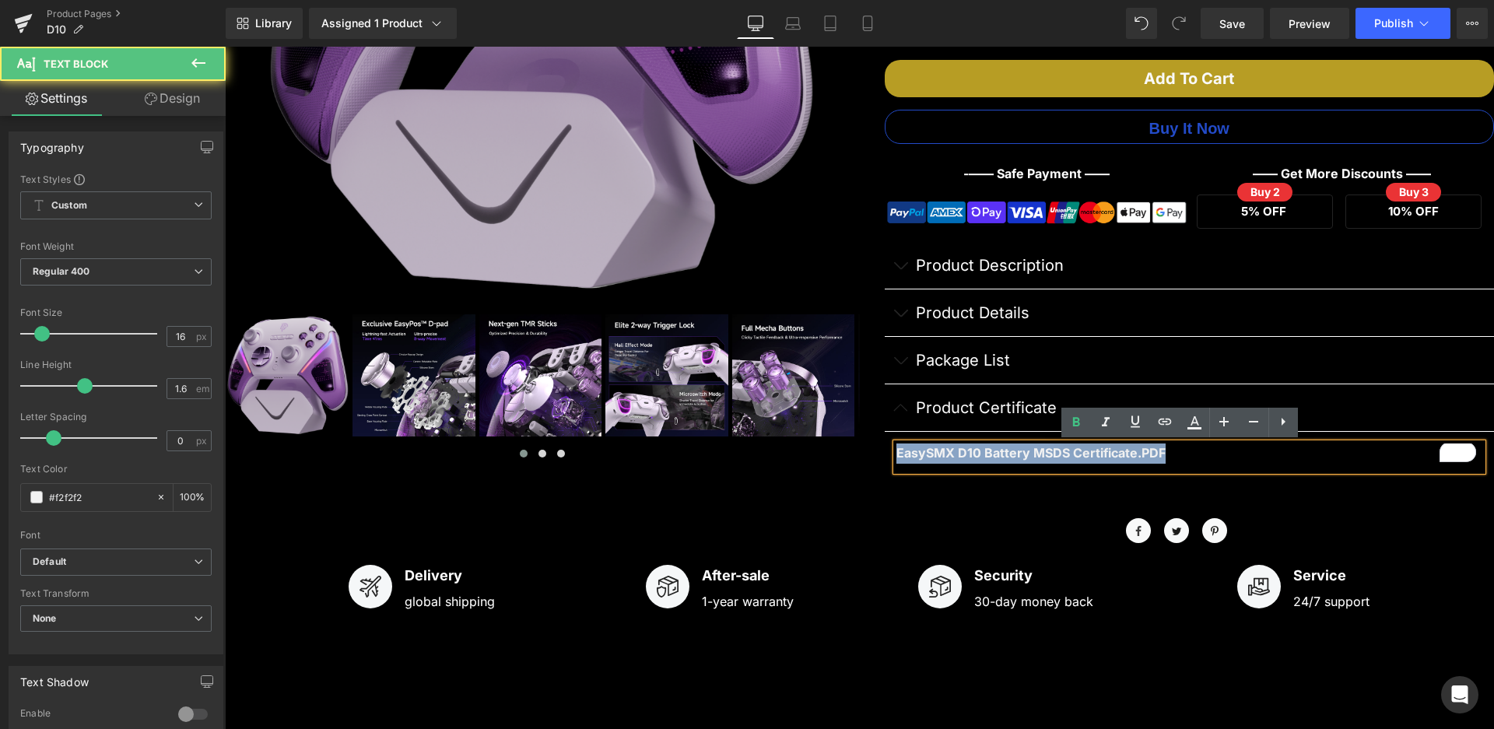
click at [877, 460] on div "EasySMX® D10 Multiplatform Gaming Controller with TMR sticks, Trigger Lock and …" at bounding box center [1177, 120] width 635 height 769
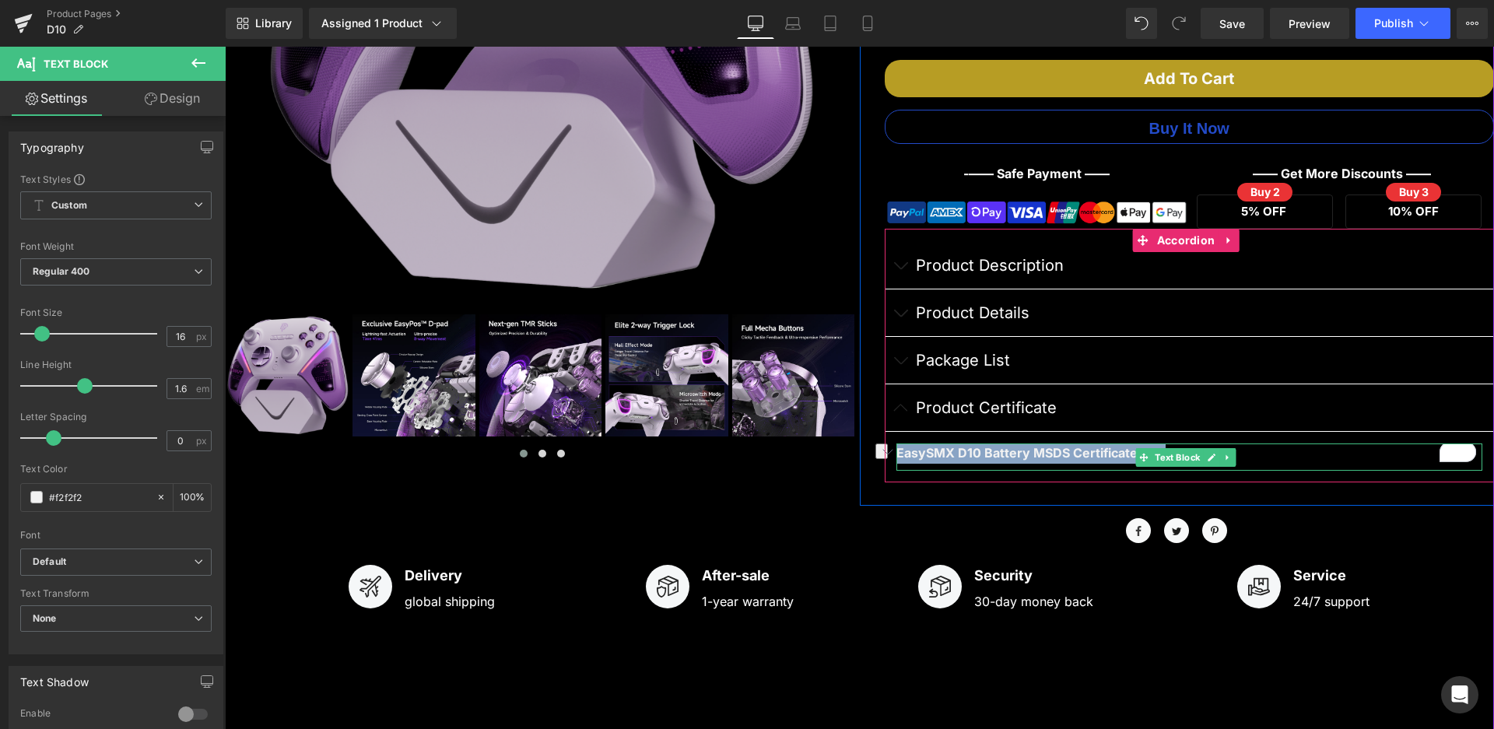
click at [1071, 455] on strong "EasySMX D10 Battery MSDS Certificate.PDF" at bounding box center [1030, 453] width 269 height 16
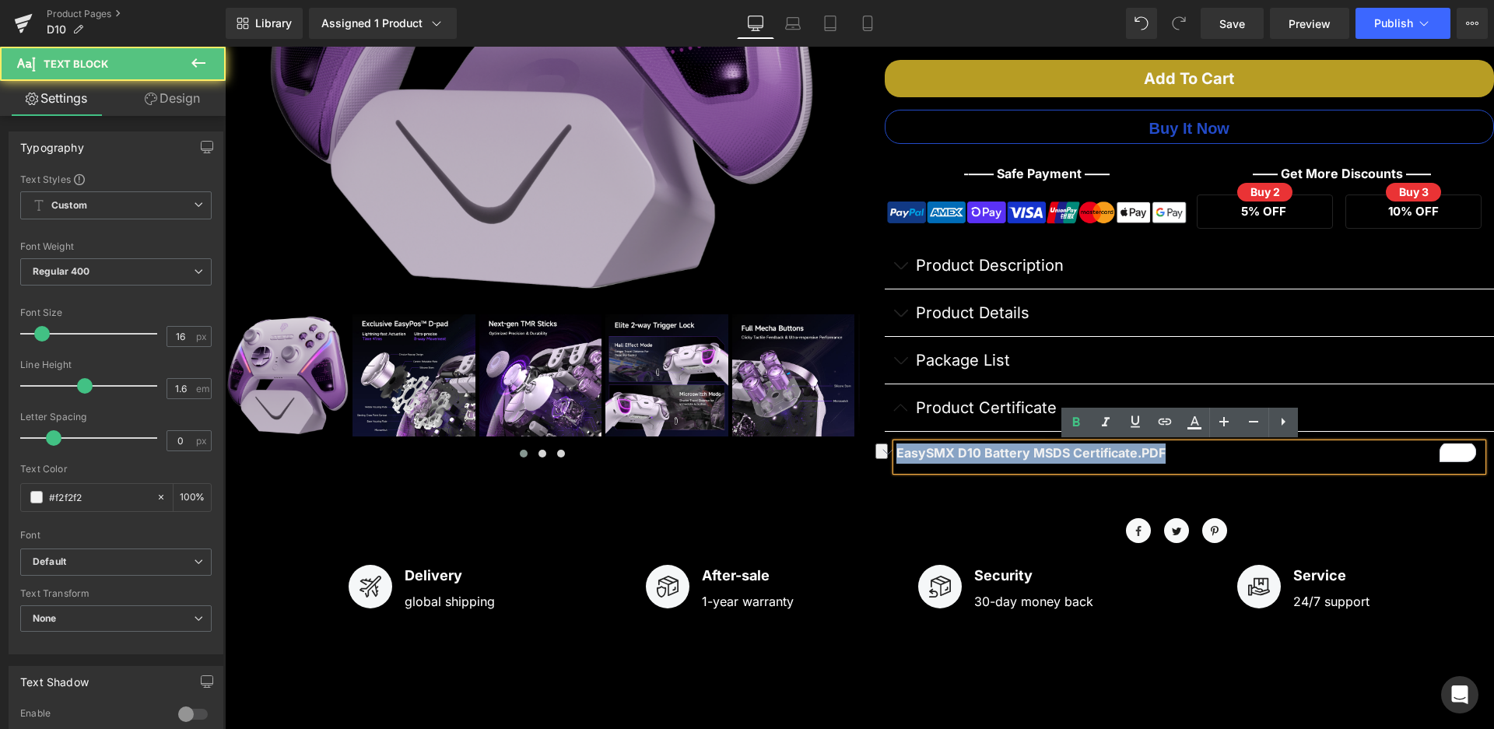
drag, startPoint x: 889, startPoint y: 449, endPoint x: 1165, endPoint y: 457, distance: 276.3
click at [1165, 457] on div "EasySMX D10 Battery MSDS Certificate.PDF" at bounding box center [1189, 456] width 587 height 27
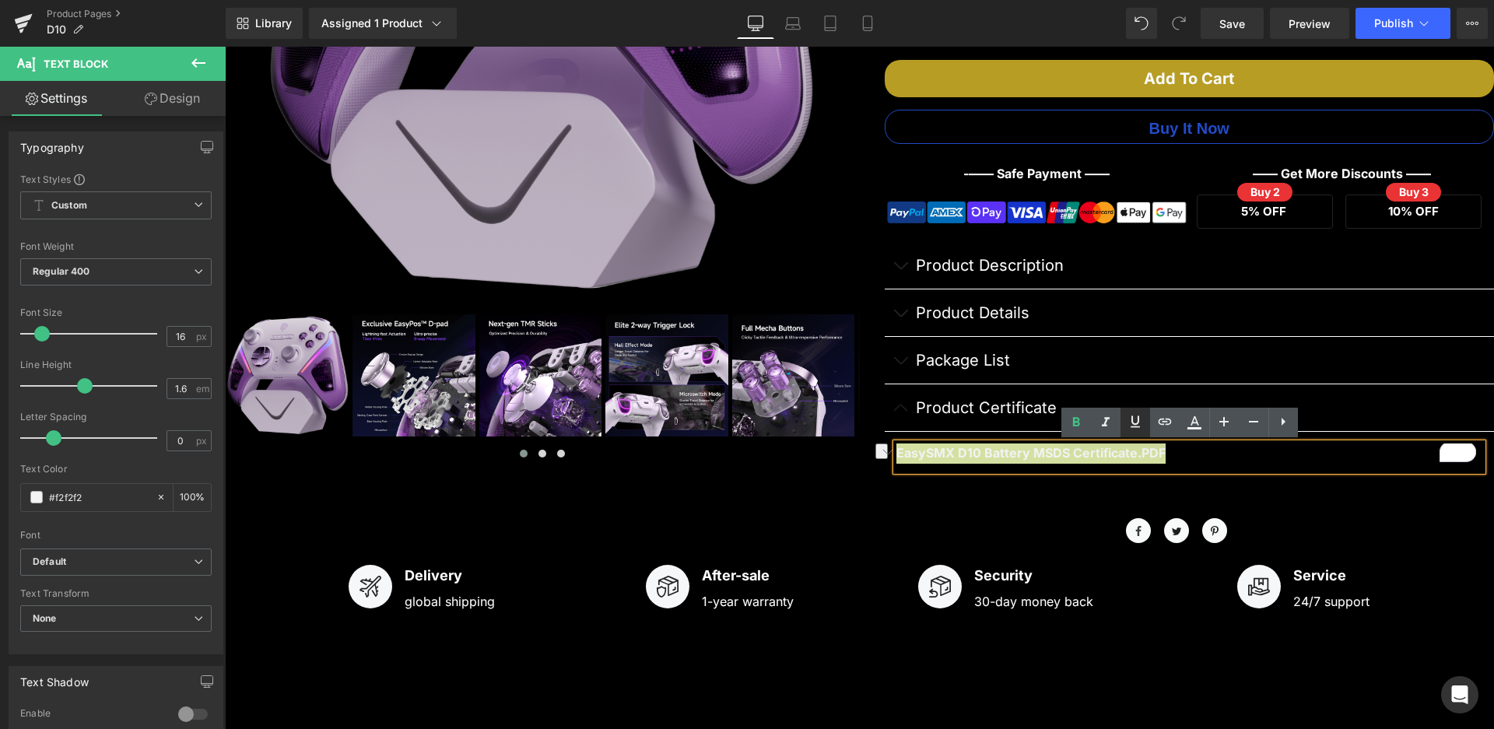
click at [1136, 428] on icon at bounding box center [1135, 421] width 19 height 19
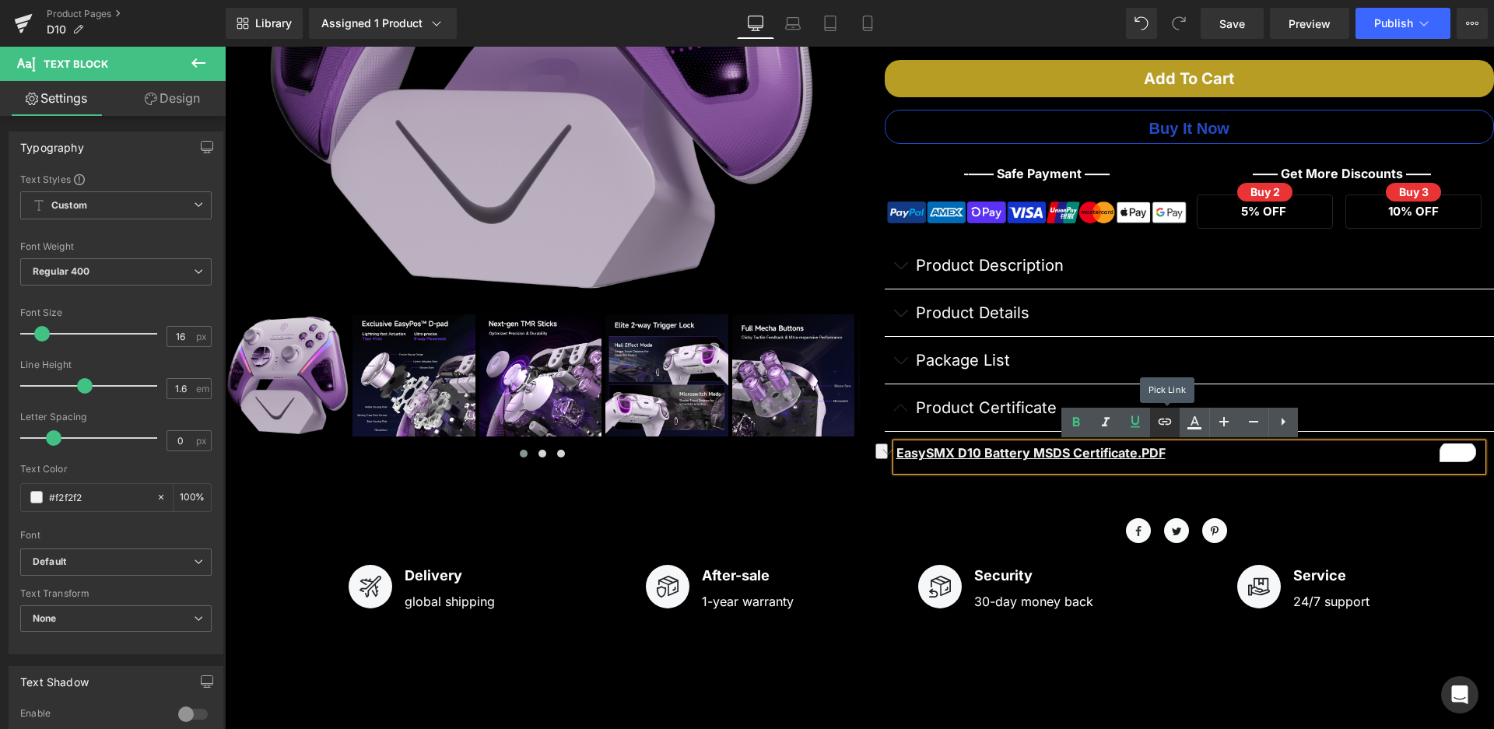
click at [1169, 425] on icon at bounding box center [1164, 421] width 19 height 19
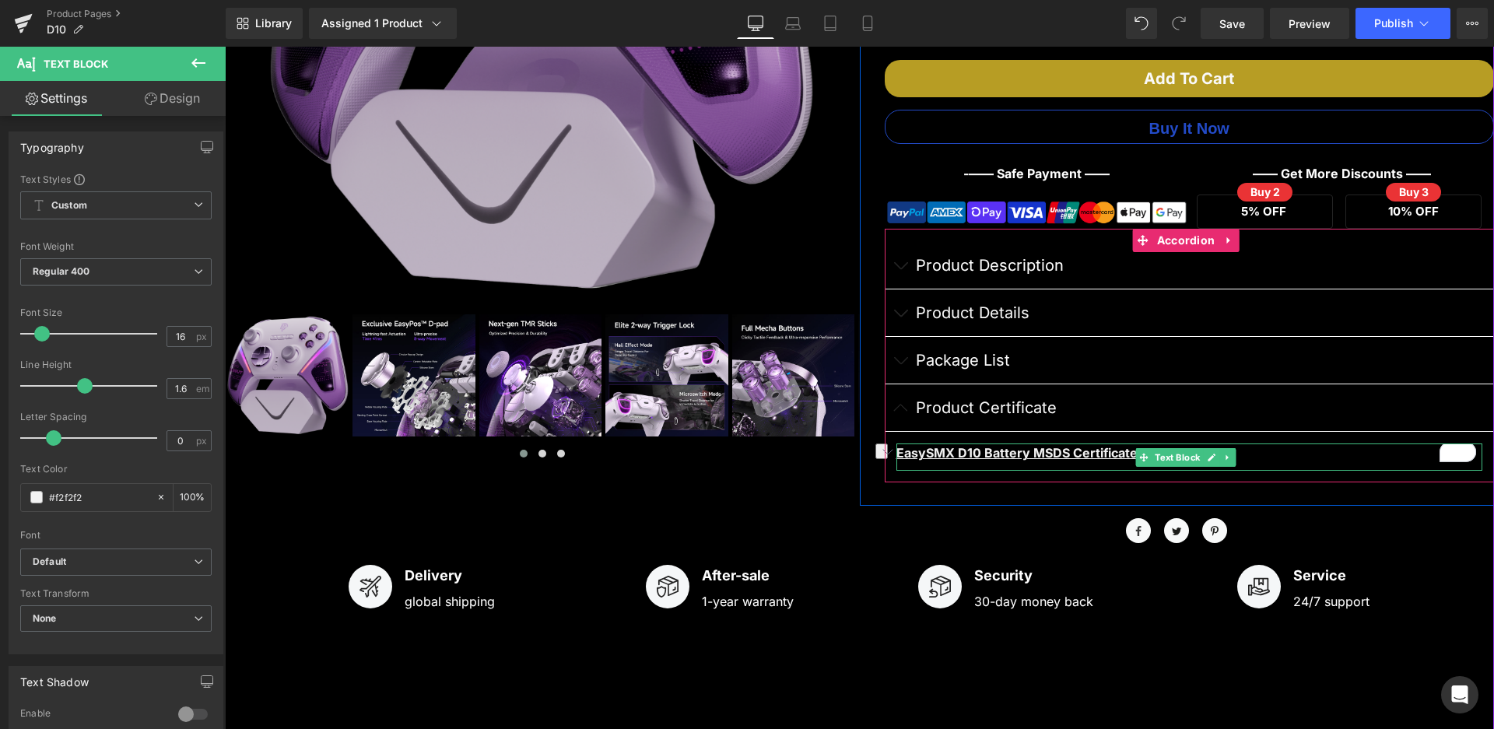
click at [1073, 449] on u "EasySMX D10 Battery MSDS Certificate.PDF" at bounding box center [1030, 453] width 269 height 16
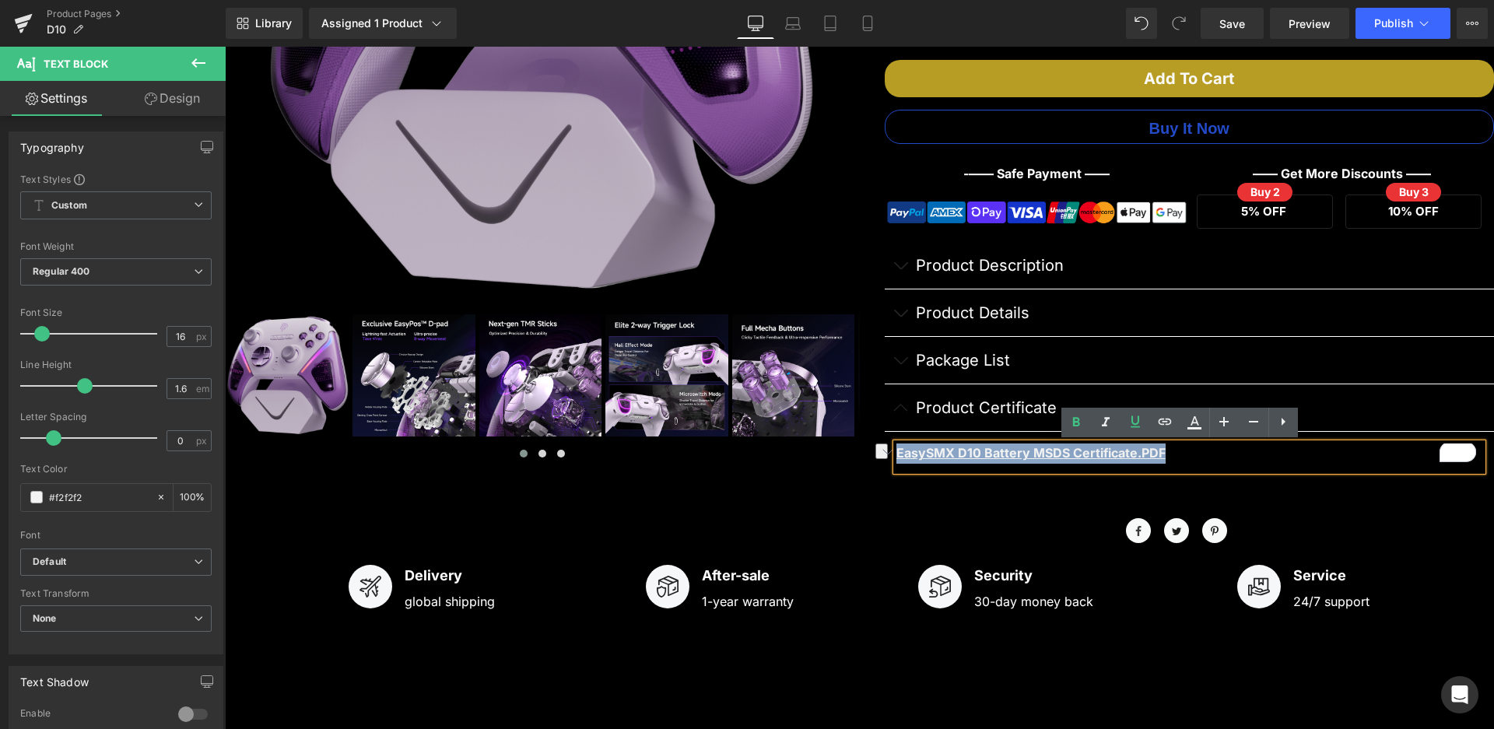
drag, startPoint x: 1193, startPoint y: 453, endPoint x: 875, endPoint y: 437, distance: 318.6
click at [875, 437] on div "EasySMX® D10 Multiplatform Gaming Controller with TMR sticks, Trigger Lock and …" at bounding box center [1177, 120] width 635 height 769
click at [1165, 426] on icon at bounding box center [1164, 421] width 19 height 19
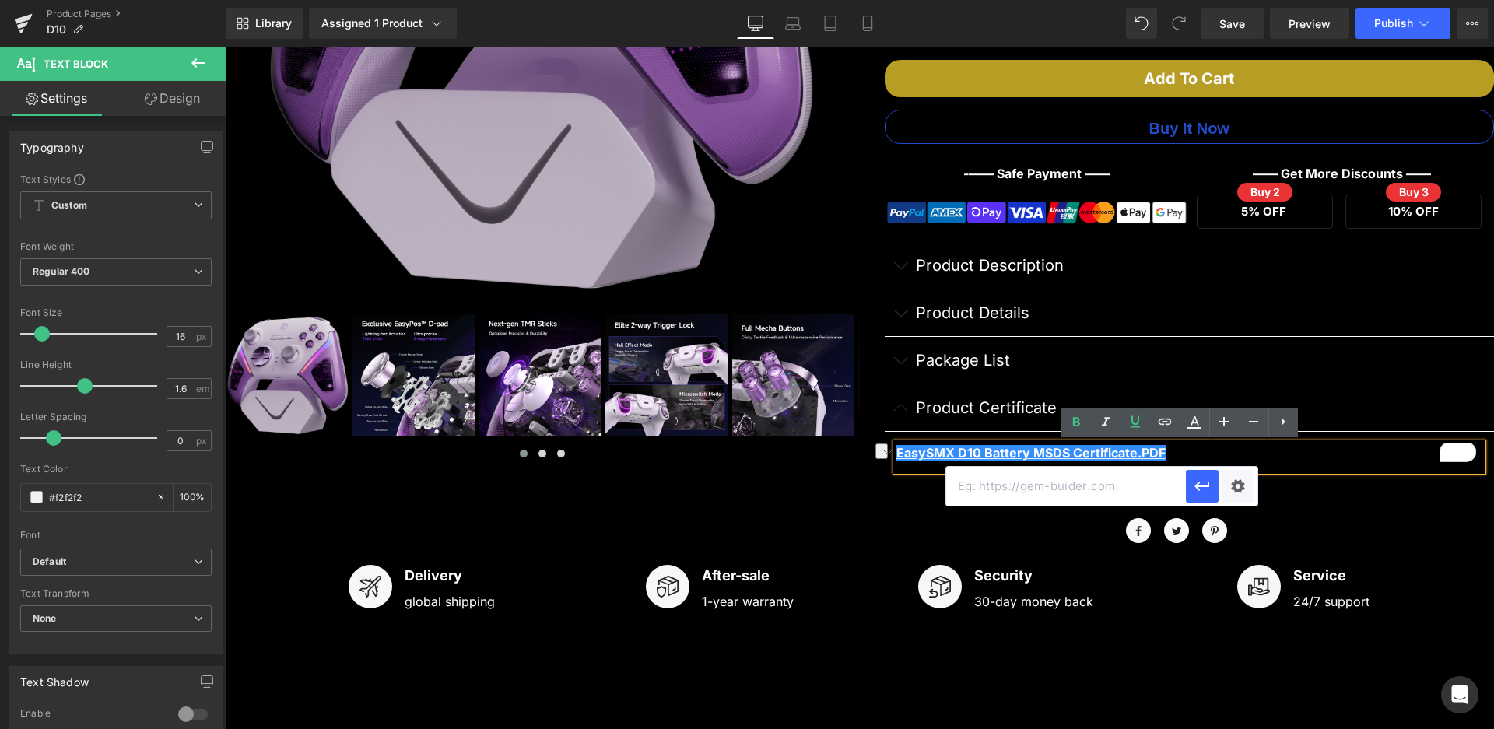
click at [1110, 492] on input "text" at bounding box center [1066, 486] width 240 height 39
paste input "https://drive.google.com/file/d/1MZduZnMrrU02s09o_pykw8cc5FAP8yRO/view?usp=shar…"
type input "https://drive.google.com/file/d/1MZduZnMrrU02s09o_pykw8cc5FAP8yRO/view?usp=shar…"
click at [1194, 487] on icon "button" at bounding box center [1202, 486] width 19 height 19
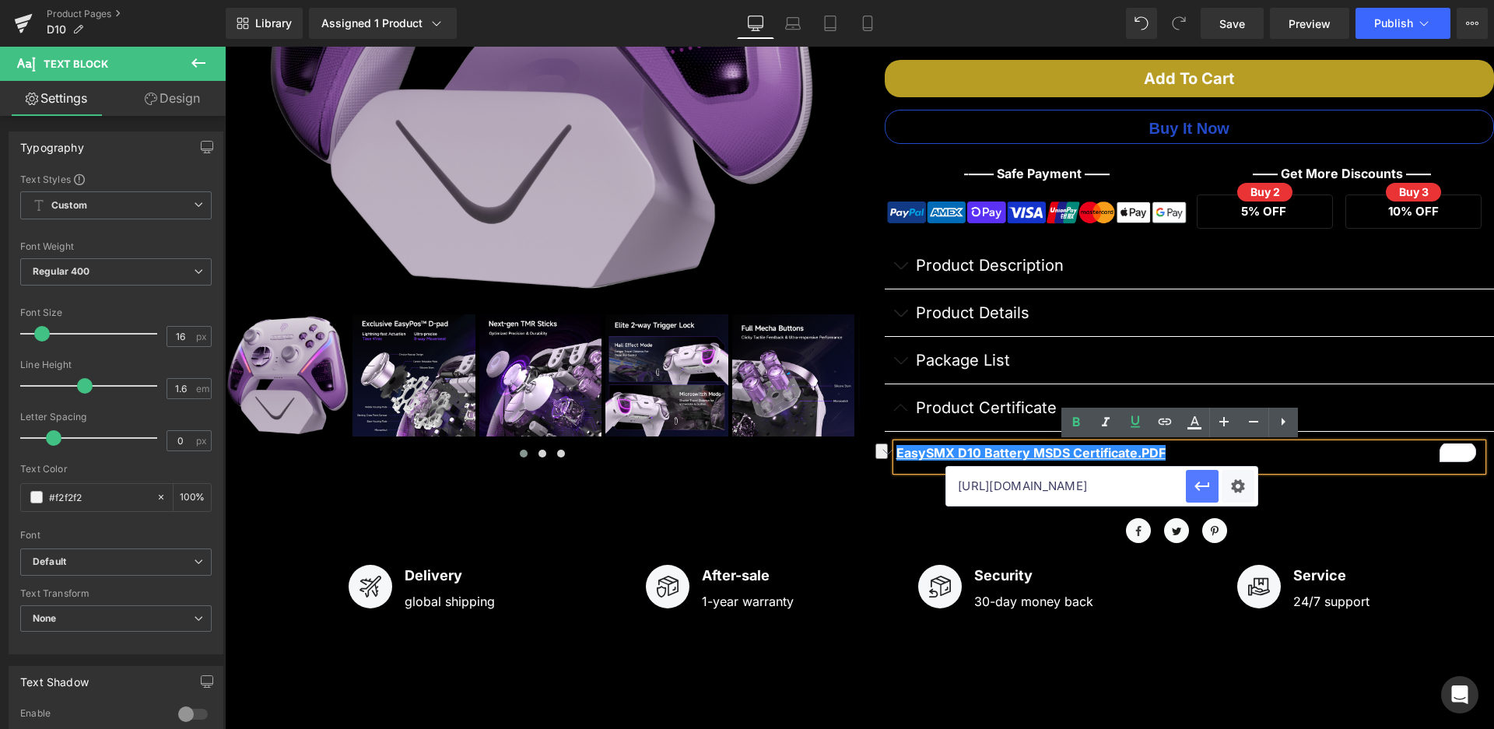
scroll to position [0, 0]
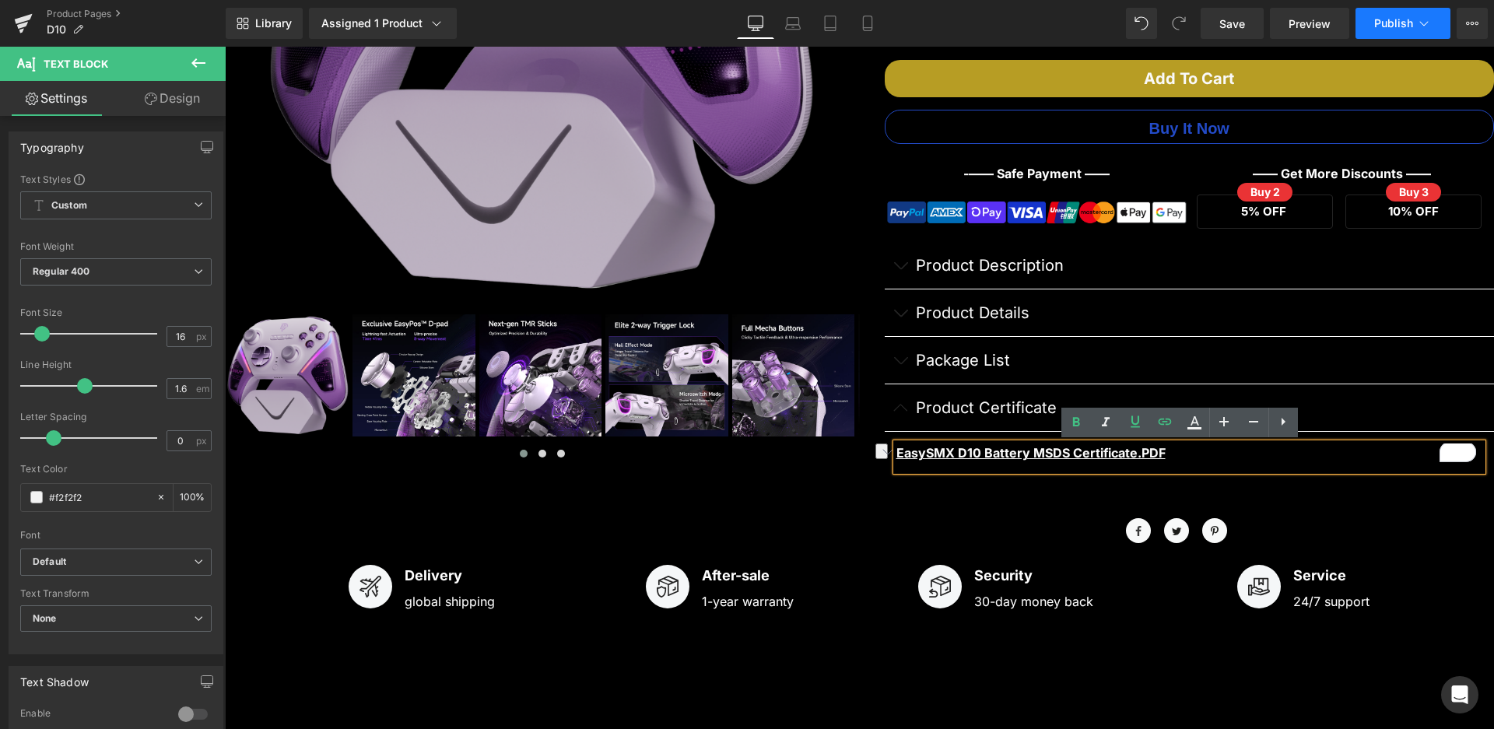
click at [1404, 19] on span "Publish" at bounding box center [1393, 23] width 39 height 12
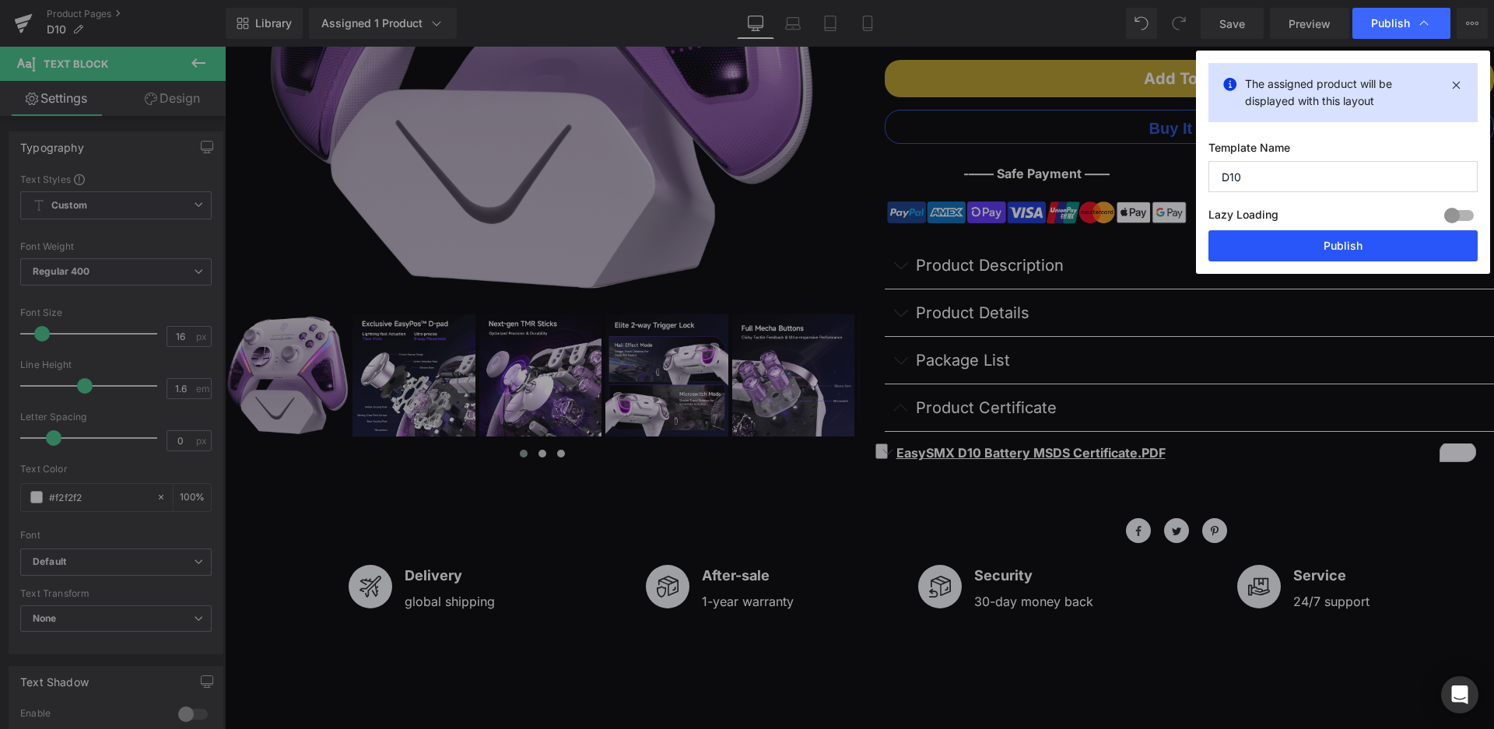
click at [1332, 244] on button "Publish" at bounding box center [1342, 245] width 269 height 31
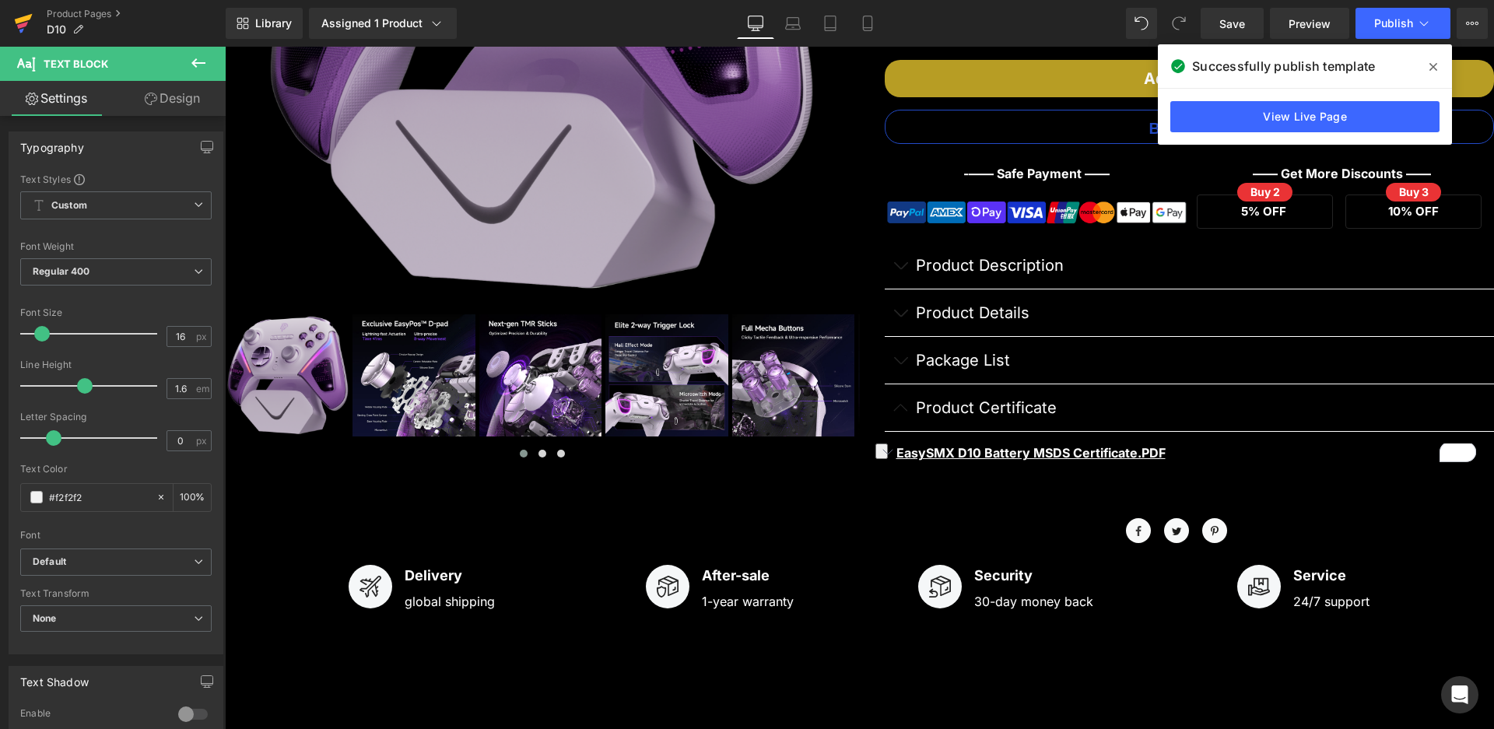
click at [19, 30] on icon at bounding box center [23, 23] width 19 height 39
